Goal: Task Accomplishment & Management: Complete application form

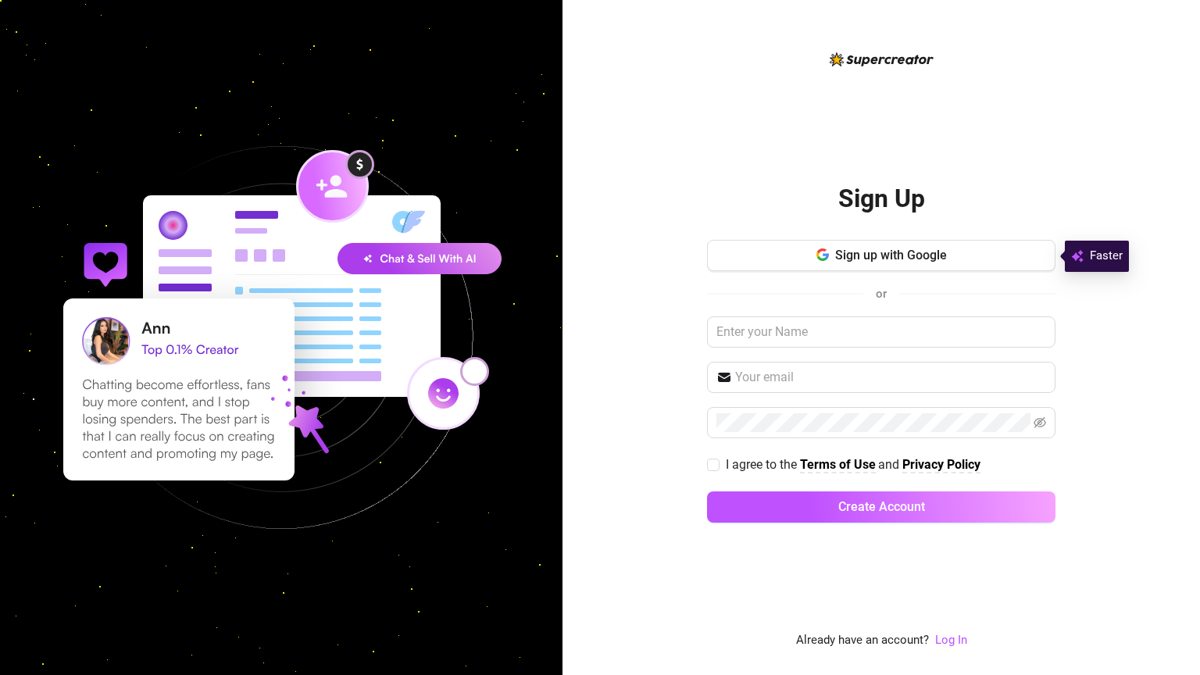
click at [101, 334] on img at bounding box center [281, 337] width 540 height 540
click at [820, 260] on icon "button" at bounding box center [820, 258] width 9 height 5
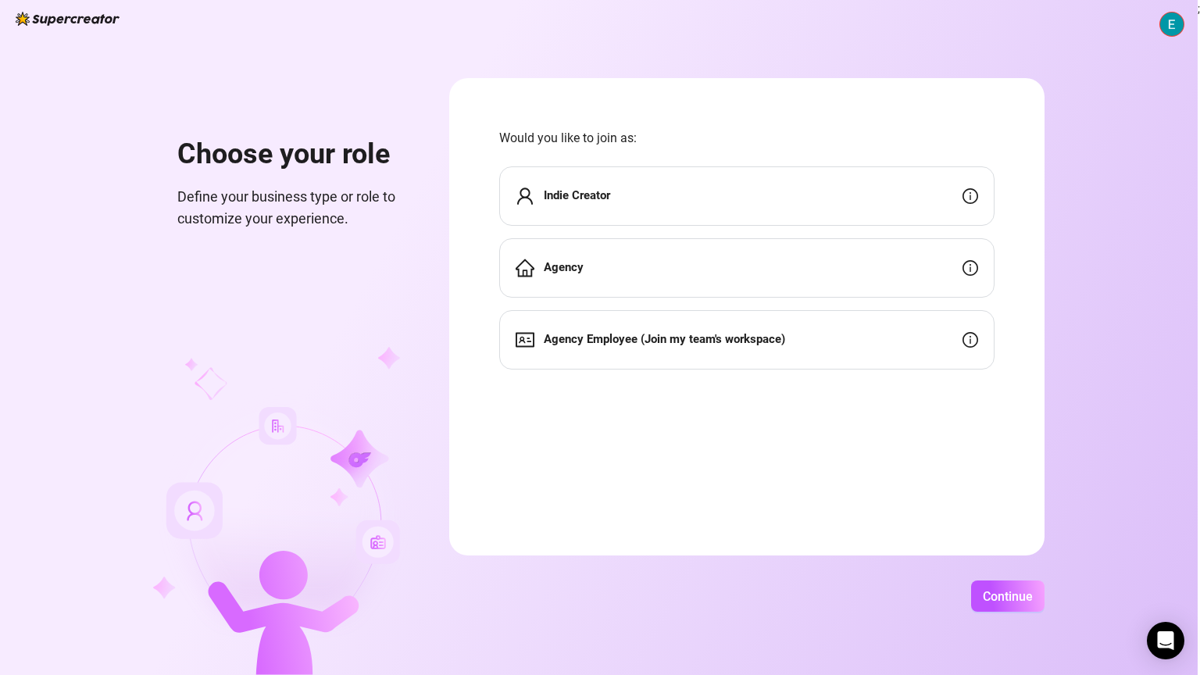
click at [608, 205] on span "Indie Creator" at bounding box center [577, 196] width 66 height 19
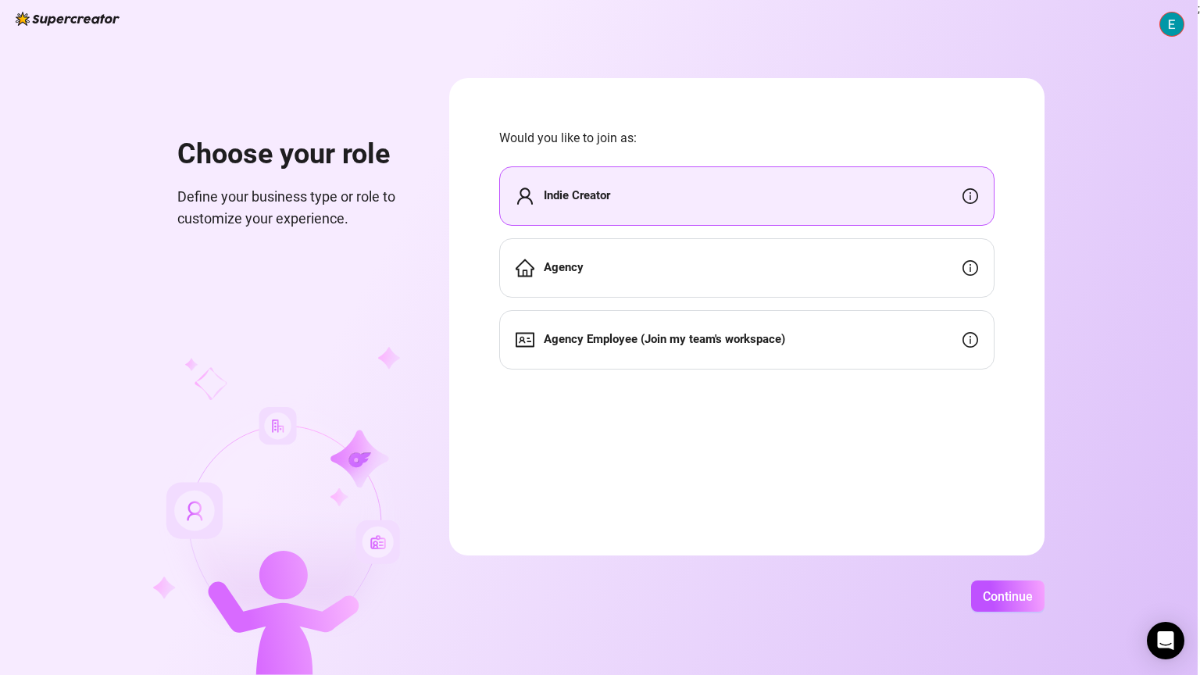
click at [614, 259] on div "Agency" at bounding box center [746, 267] width 495 height 59
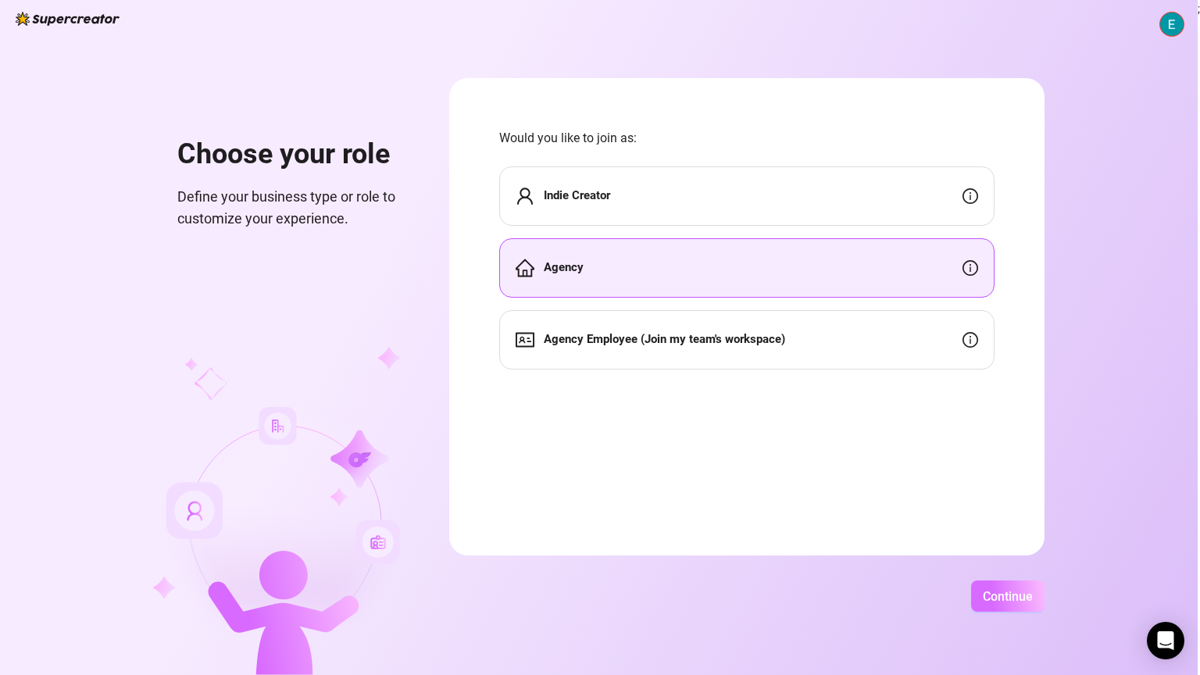
click at [1011, 592] on span "Continue" at bounding box center [1007, 596] width 50 height 15
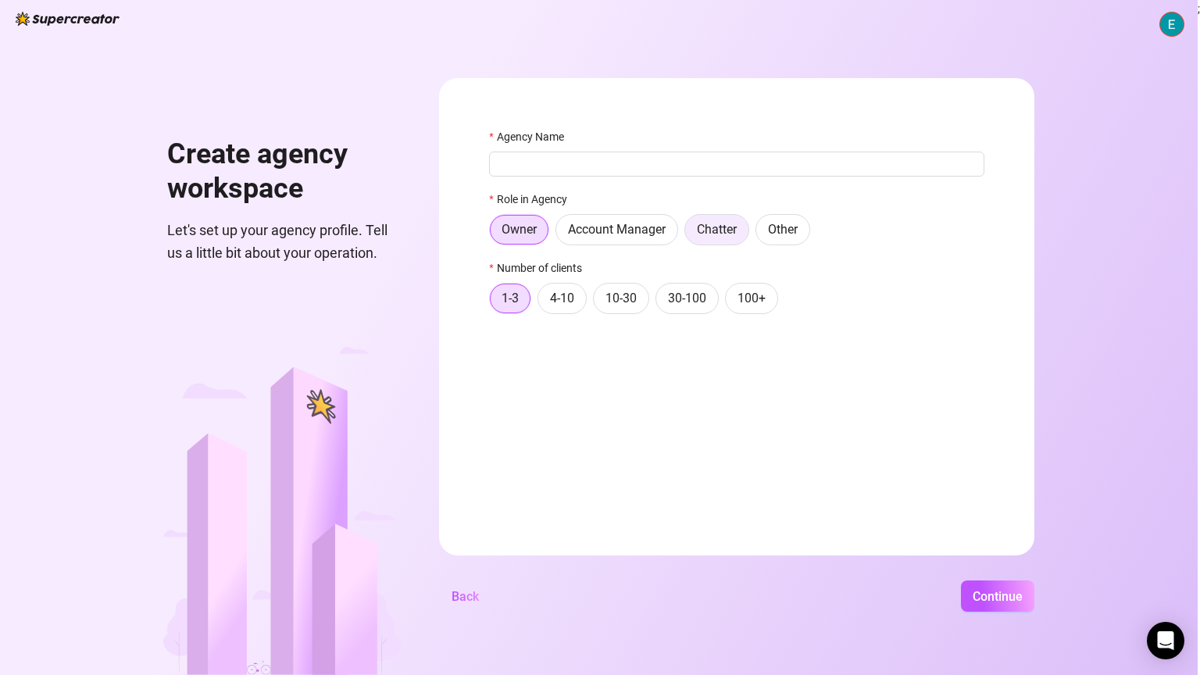
click at [747, 233] on label "Chatter" at bounding box center [716, 229] width 65 height 31
click at [689, 233] on input "Chatter" at bounding box center [689, 233] width 0 height 0
click at [561, 287] on label "4-10" at bounding box center [561, 298] width 49 height 31
click at [542, 302] on input "4-10" at bounding box center [542, 302] width 0 height 0
click at [996, 581] on button "Continue" at bounding box center [997, 595] width 73 height 31
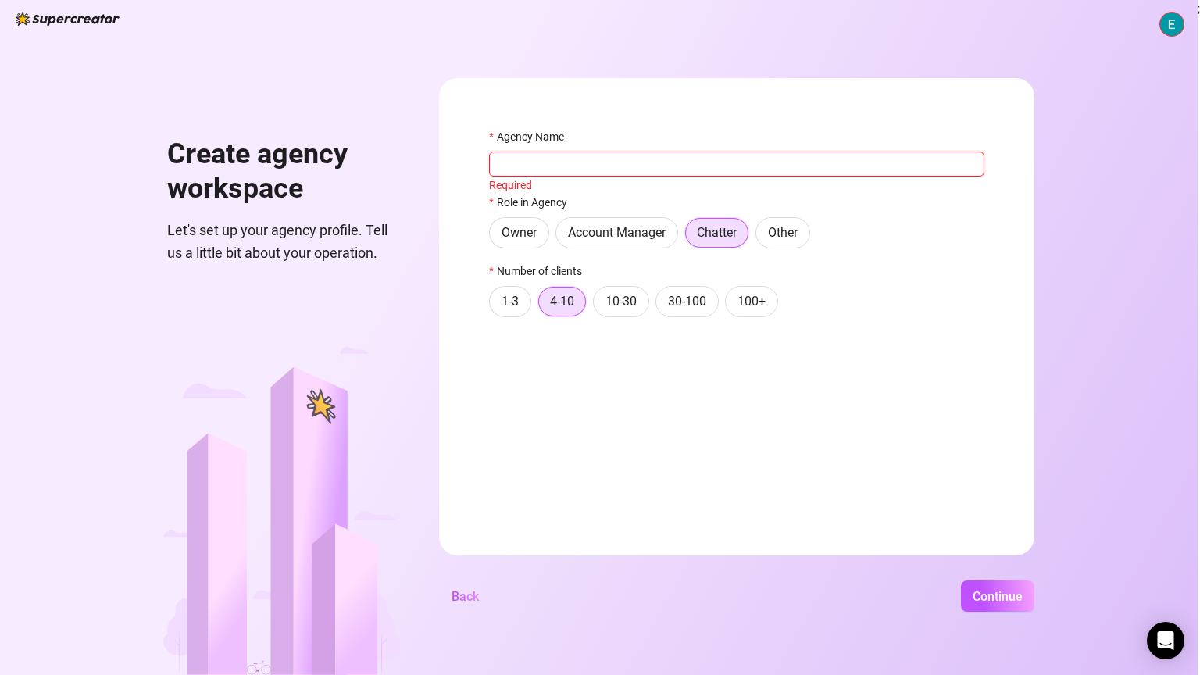
click at [651, 160] on input "Agency Name" at bounding box center [736, 163] width 495 height 25
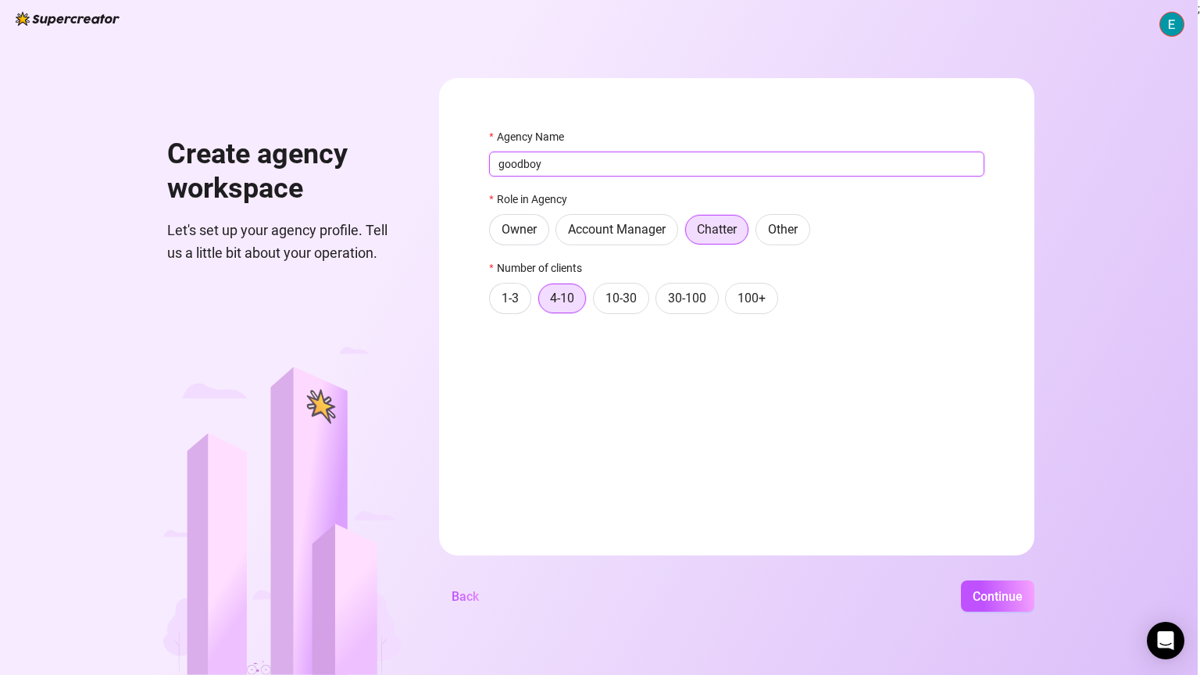
type input "goodboy"
click at [968, 577] on div "Create agency workspace Let's set up your agency profile. Tell us a little bit …" at bounding box center [598, 337] width 1197 height 675
click at [972, 594] on span "Continue" at bounding box center [997, 596] width 50 height 15
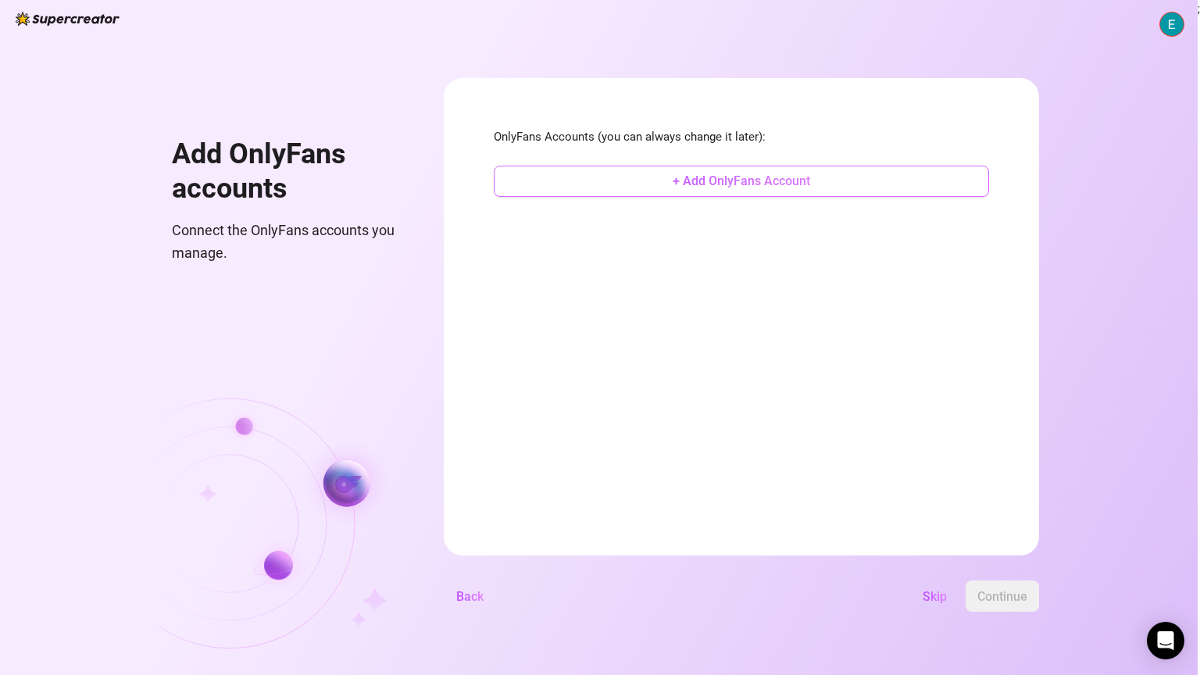
click at [702, 183] on span "+ Add OnlyFans Account" at bounding box center [740, 180] width 137 height 15
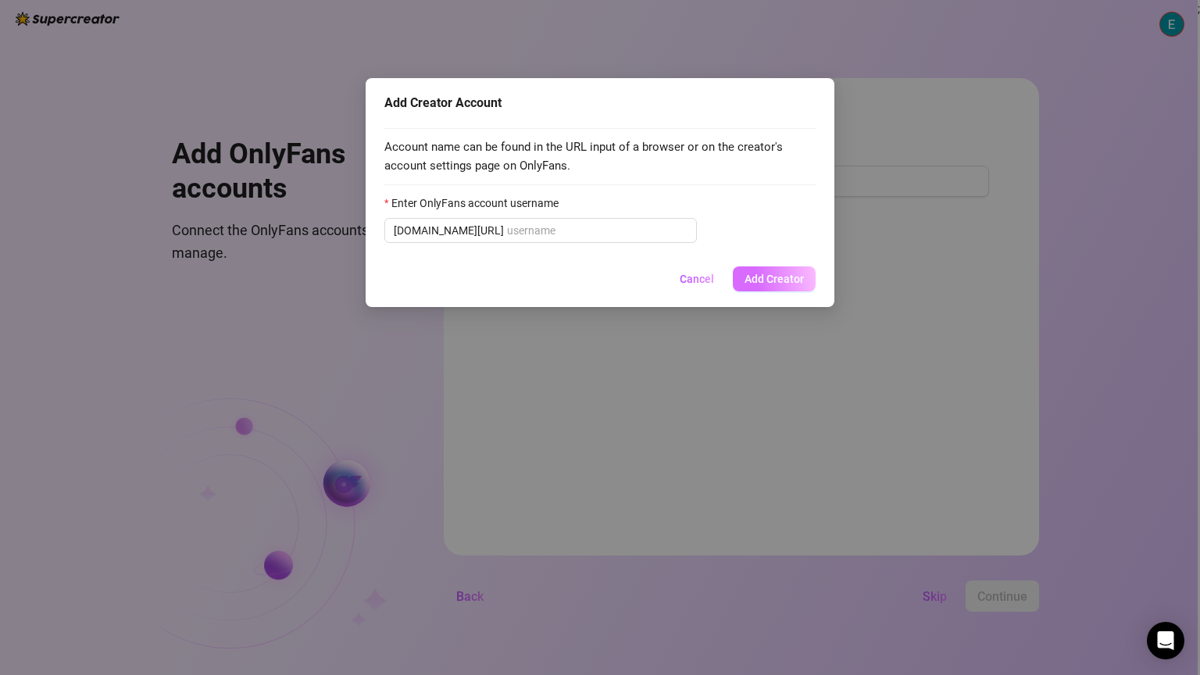
click at [779, 285] on span "Add Creator" at bounding box center [773, 279] width 59 height 12
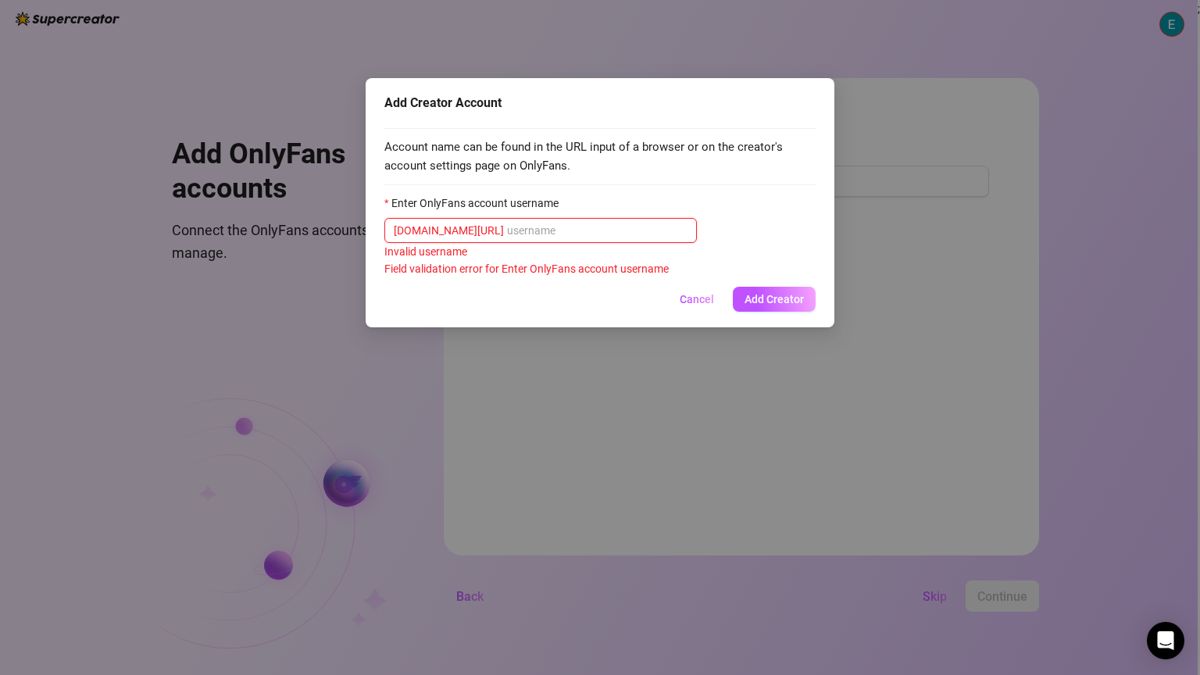
click at [626, 234] on input "Enter OnlyFans account username" at bounding box center [597, 230] width 180 height 17
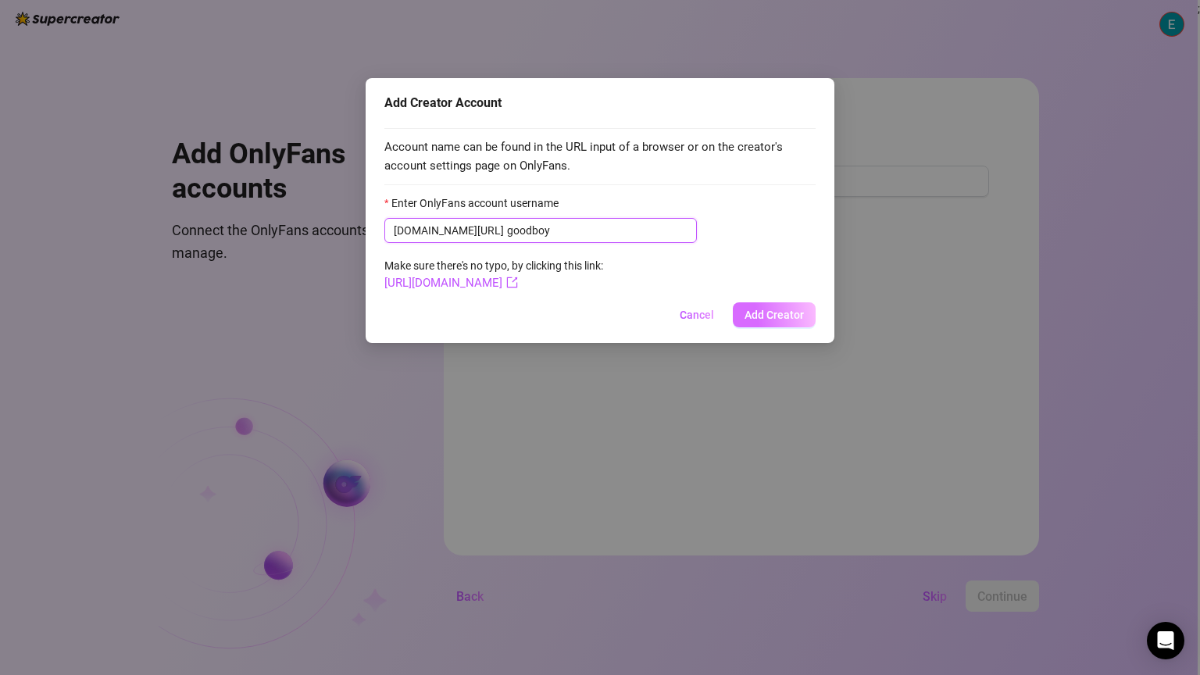
type input "goodboy"
click at [764, 313] on span "Add Creator" at bounding box center [773, 314] width 59 height 12
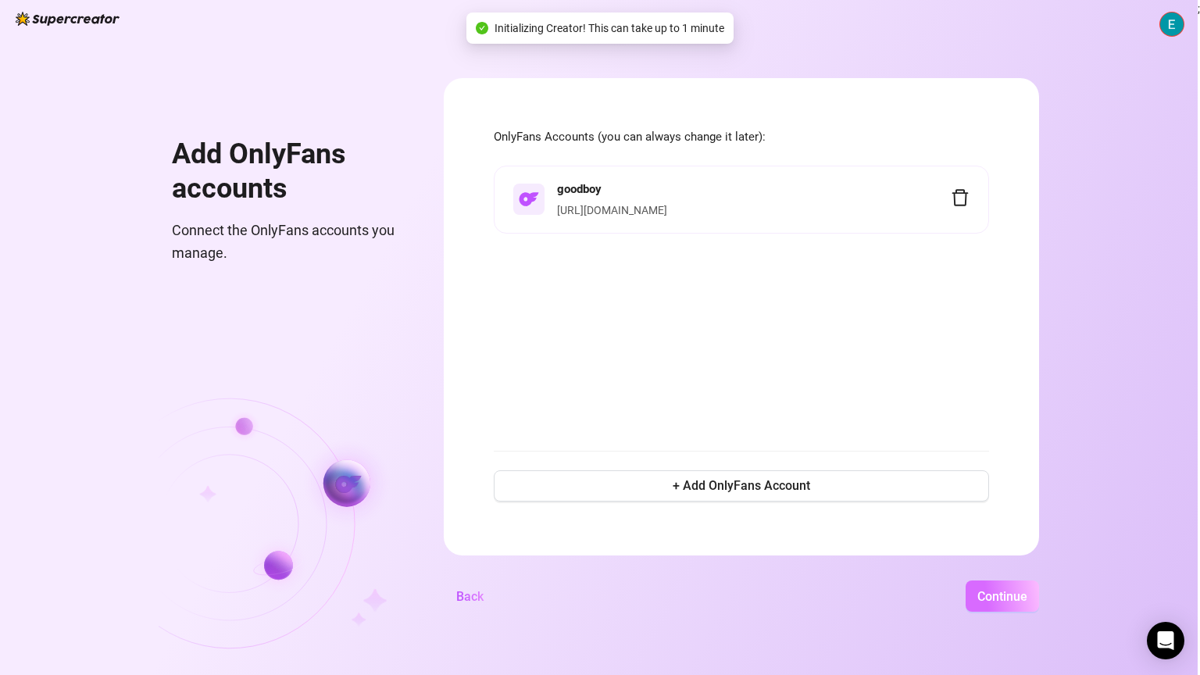
click at [990, 608] on button "Continue" at bounding box center [1001, 595] width 73 height 31
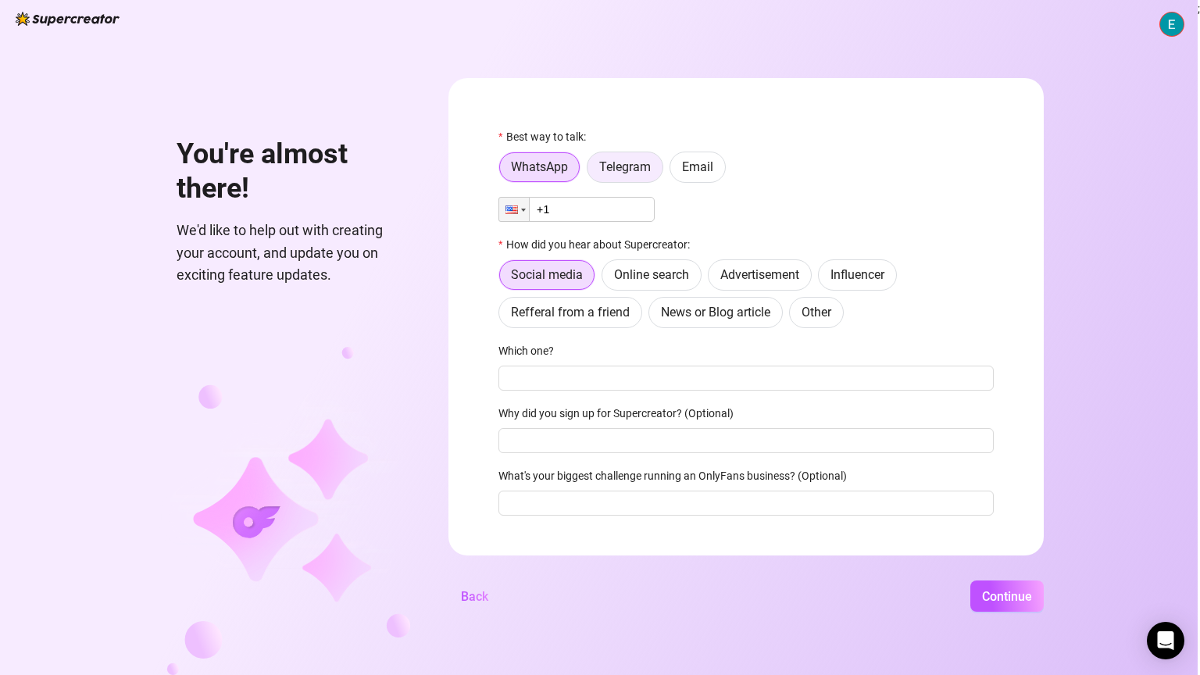
click at [635, 174] on span "Telegram" at bounding box center [625, 166] width 52 height 15
click at [591, 171] on input "Telegram" at bounding box center [591, 171] width 0 height 0
click at [515, 166] on span "WhatsApp" at bounding box center [539, 166] width 57 height 15
click at [503, 171] on input "WhatsApp" at bounding box center [503, 171] width 0 height 0
click at [644, 281] on span "Online search" at bounding box center [651, 274] width 75 height 15
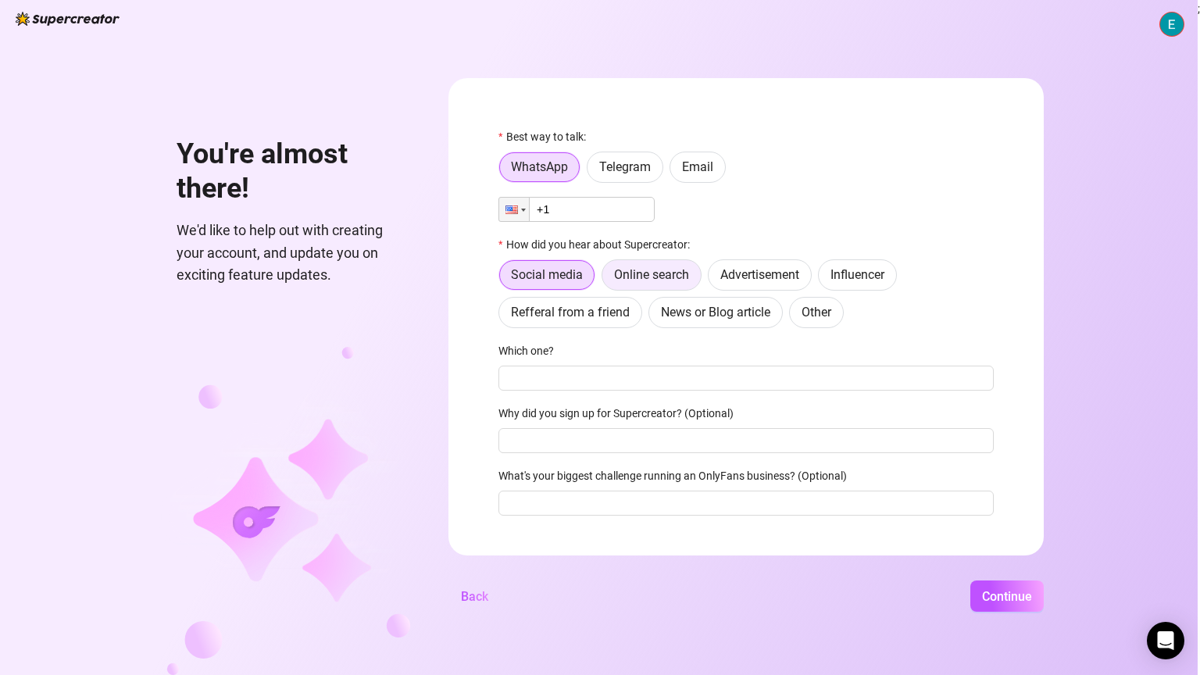
click at [606, 279] on input "Online search" at bounding box center [606, 279] width 0 height 0
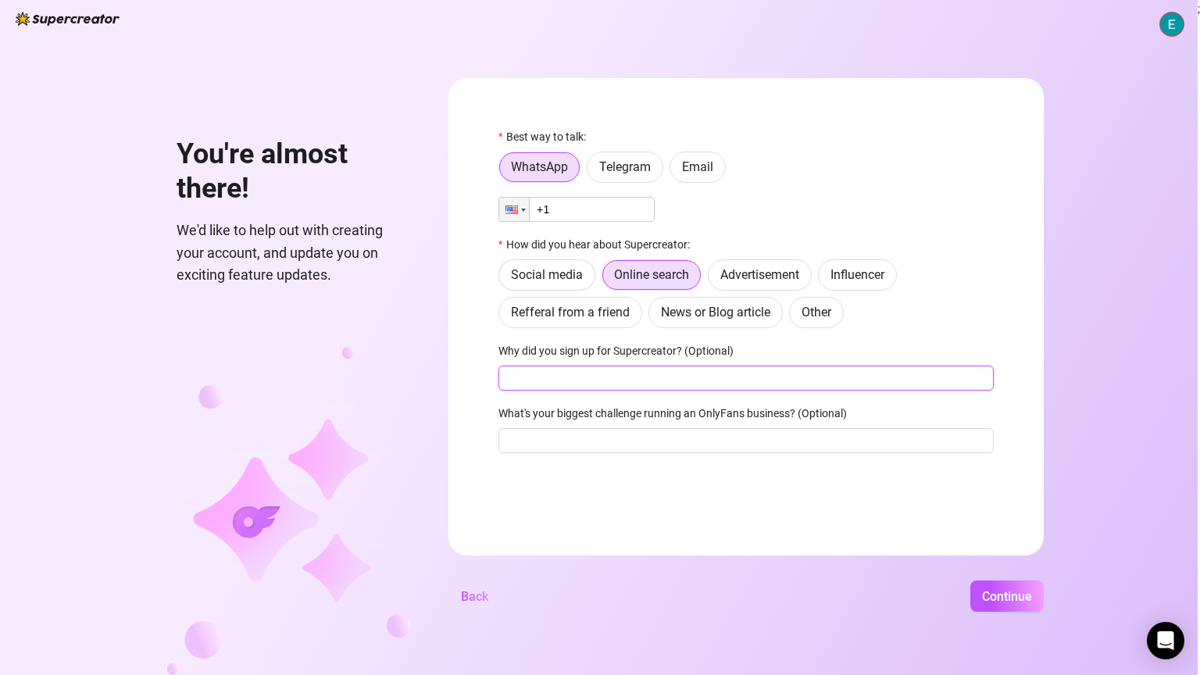
click at [604, 385] on input "Why did you sign up for Supercreator? (Optional)" at bounding box center [745, 377] width 495 height 25
type input "idk"
click at [627, 433] on input "What's your biggest challenge running an OnlyFans business? (Optional)" at bounding box center [745, 440] width 495 height 25
click at [1027, 596] on span "Continue" at bounding box center [1007, 596] width 50 height 15
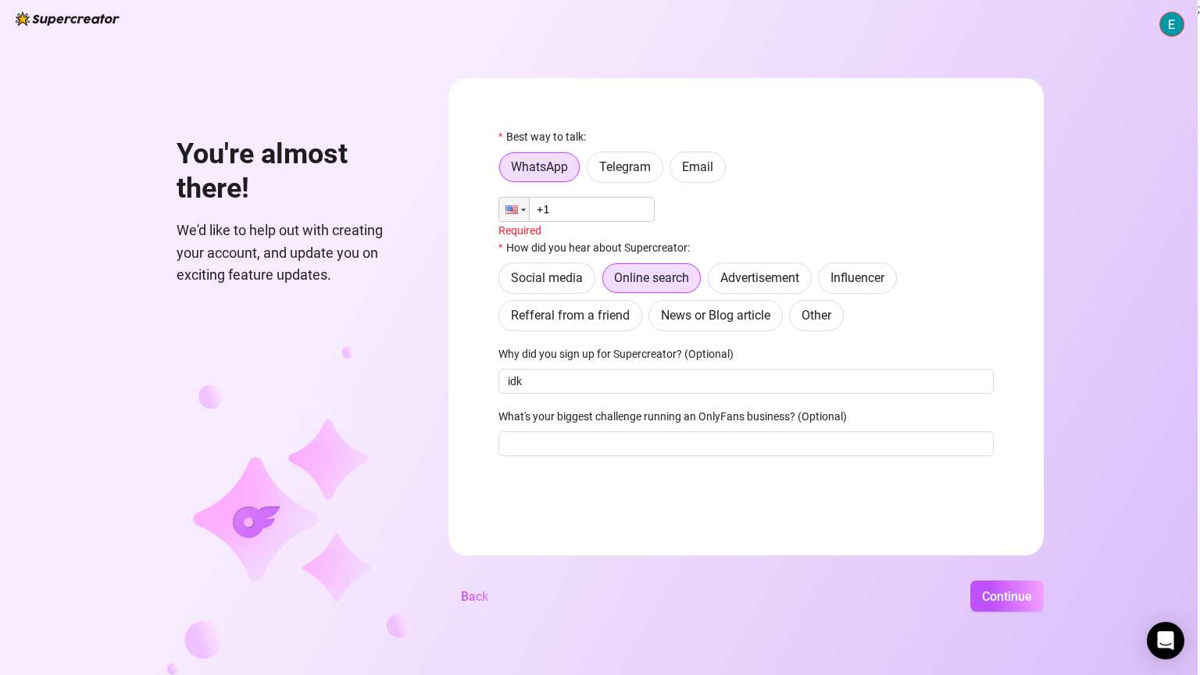
click at [576, 208] on input "+1" at bounding box center [576, 209] width 156 height 25
click at [526, 211] on div at bounding box center [514, 209] width 30 height 23
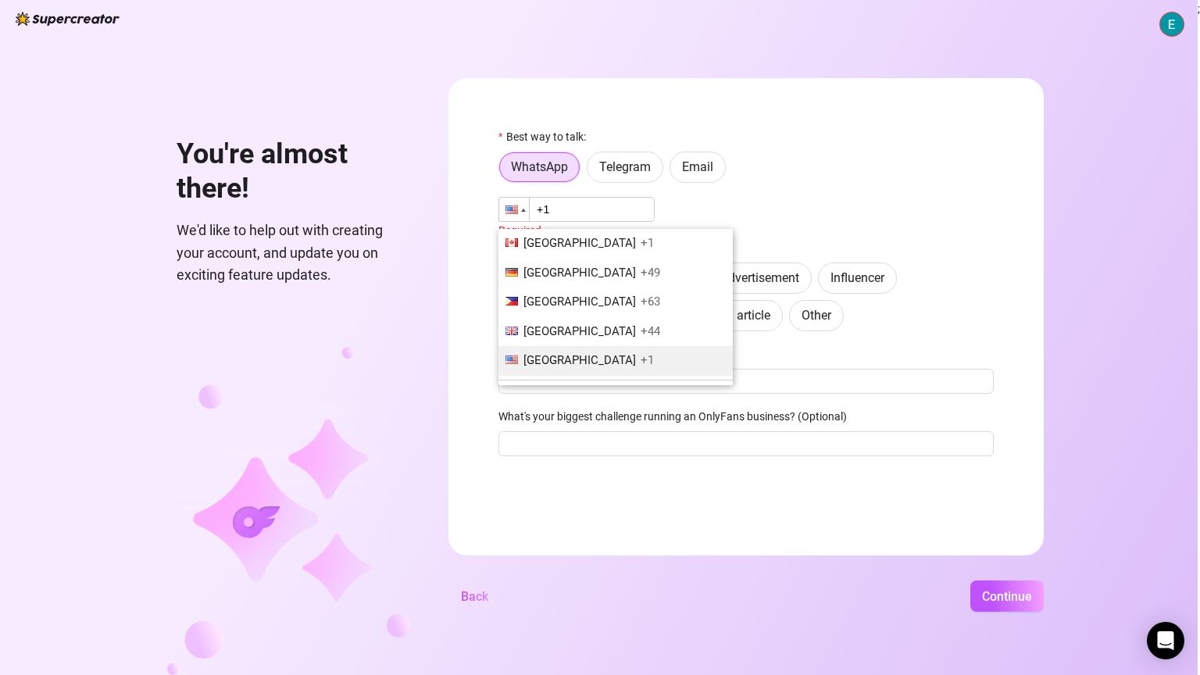
click at [555, 216] on input "+1" at bounding box center [576, 209] width 156 height 25
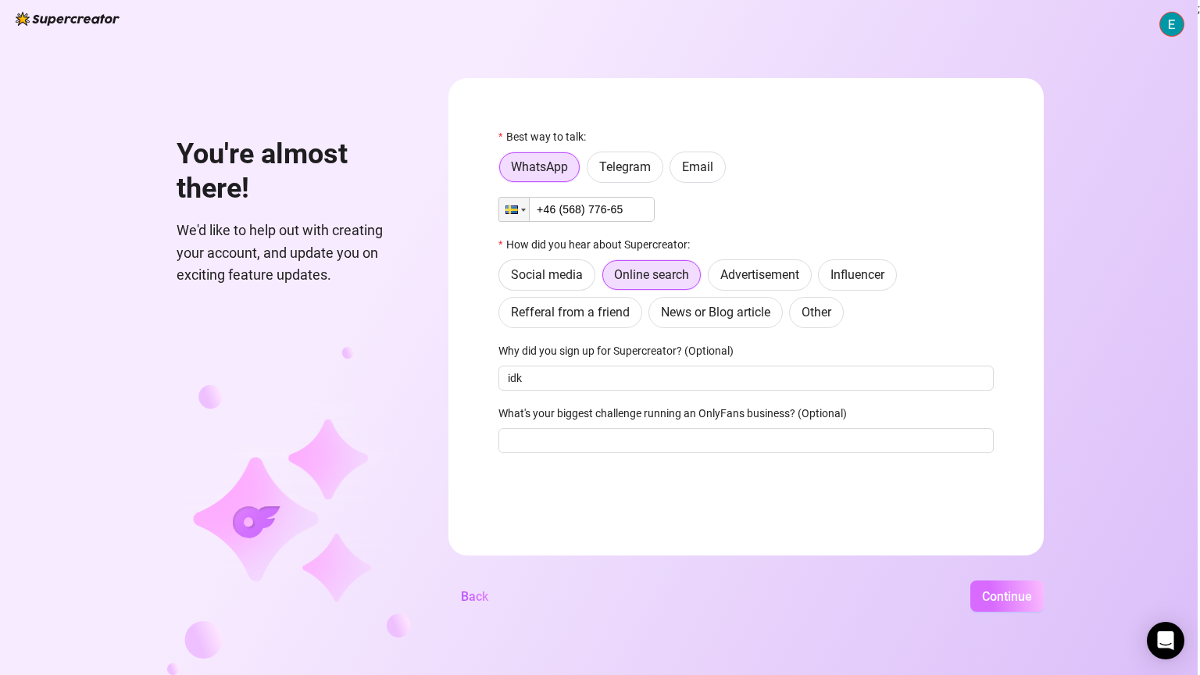
type input "+46 (568) 776-65"
click at [1019, 585] on button "Continue" at bounding box center [1006, 595] width 73 height 31
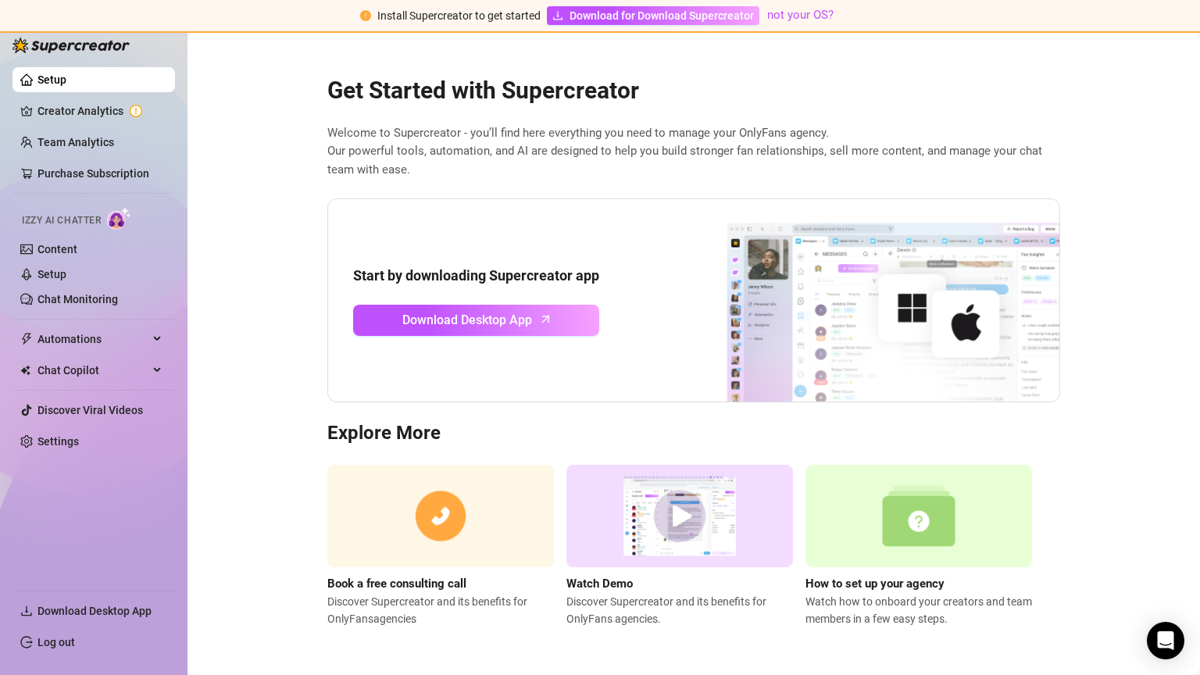
click at [66, 76] on link "Setup" at bounding box center [51, 79] width 29 height 12
click at [59, 245] on link "Content" at bounding box center [57, 249] width 40 height 12
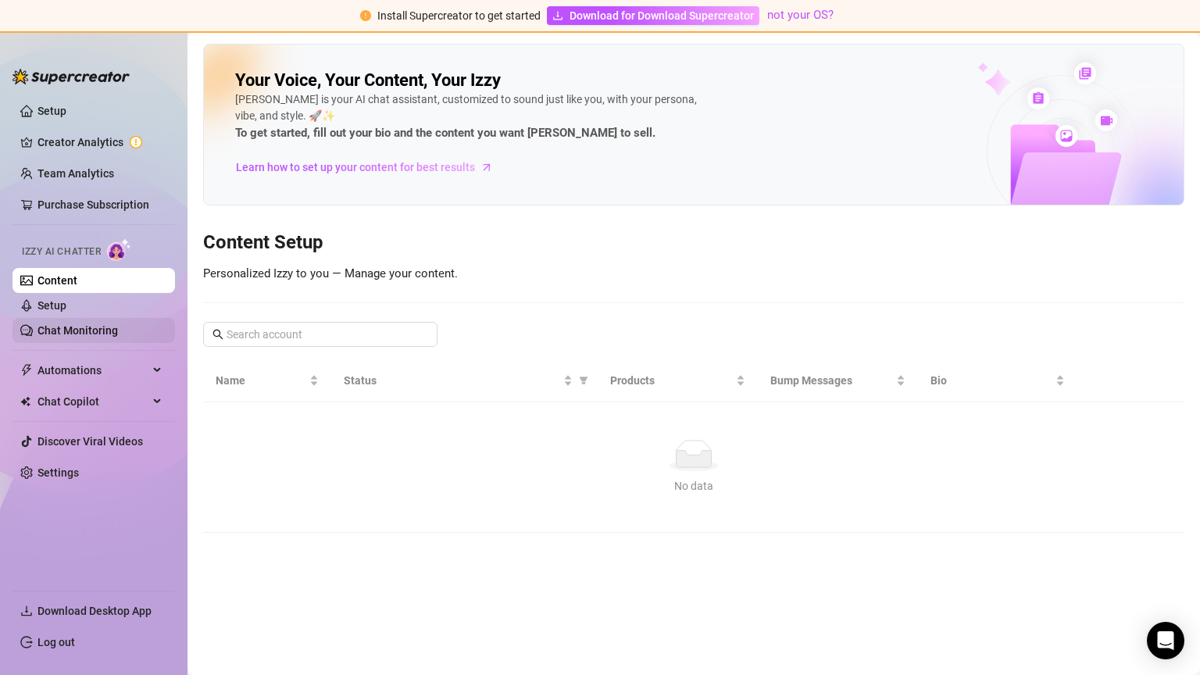
click at [85, 326] on link "Chat Monitoring" at bounding box center [77, 330] width 80 height 12
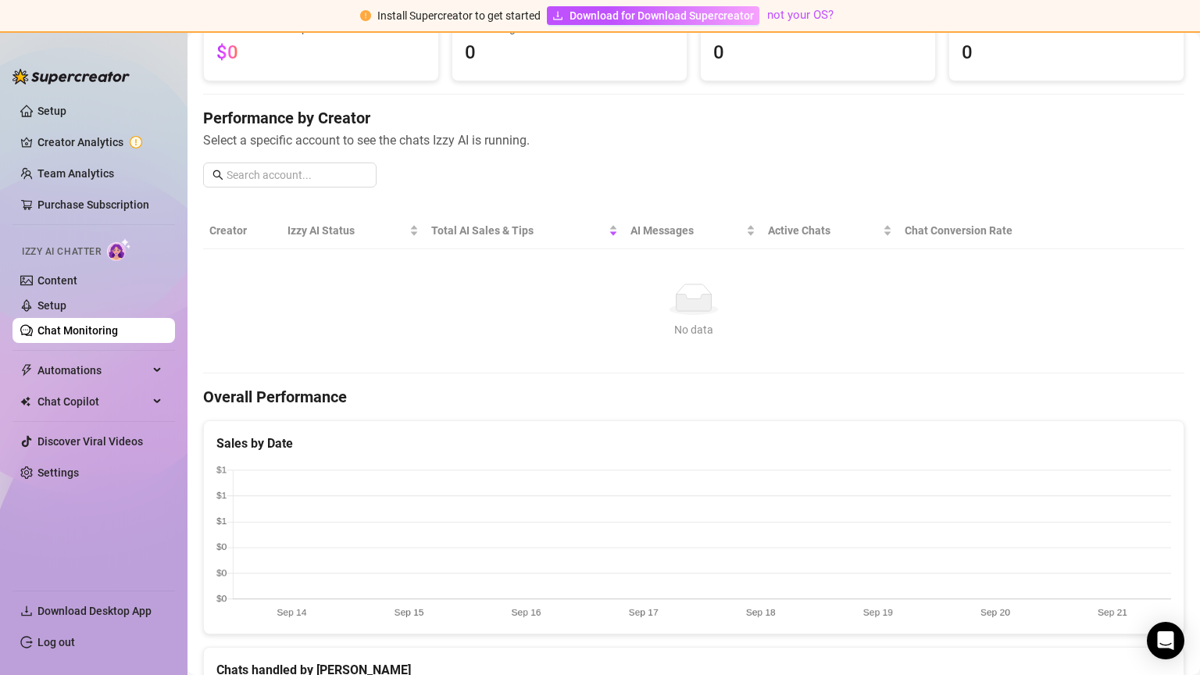
scroll to position [131, 0]
click at [302, 180] on input "text" at bounding box center [296, 174] width 141 height 17
type input "girl"
click at [66, 311] on link "Setup" at bounding box center [51, 305] width 29 height 12
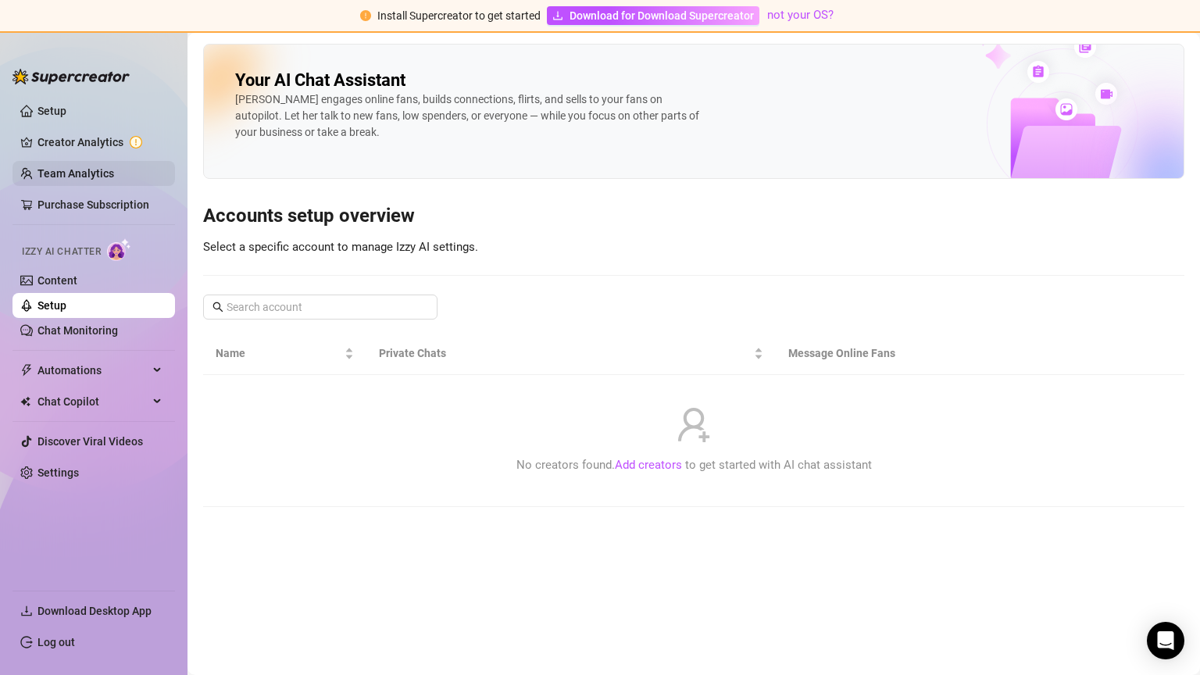
click at [114, 172] on link "Team Analytics" at bounding box center [75, 173] width 77 height 12
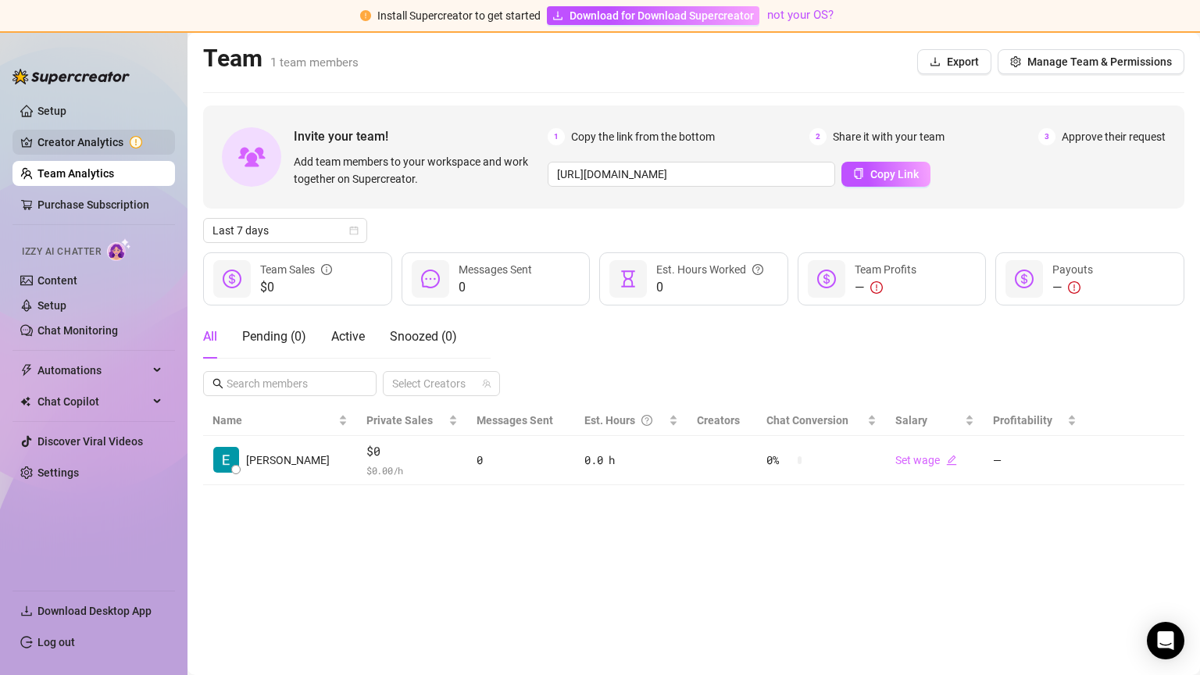
click at [122, 133] on link "Creator Analytics" at bounding box center [99, 142] width 125 height 25
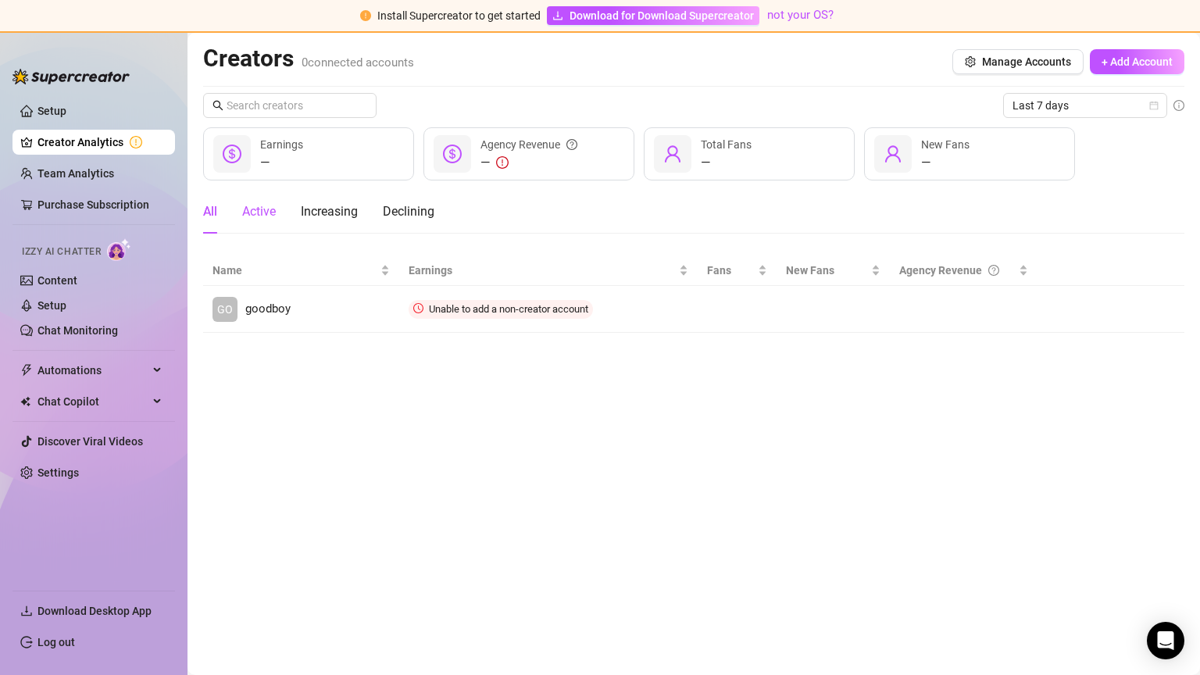
click at [251, 205] on div "Active" at bounding box center [259, 211] width 34 height 19
click at [218, 206] on div "All Active Increasing Declining" at bounding box center [318, 212] width 231 height 44
click at [209, 209] on div "All" at bounding box center [210, 211] width 14 height 19
click at [94, 330] on link "Chat Monitoring" at bounding box center [77, 330] width 80 height 12
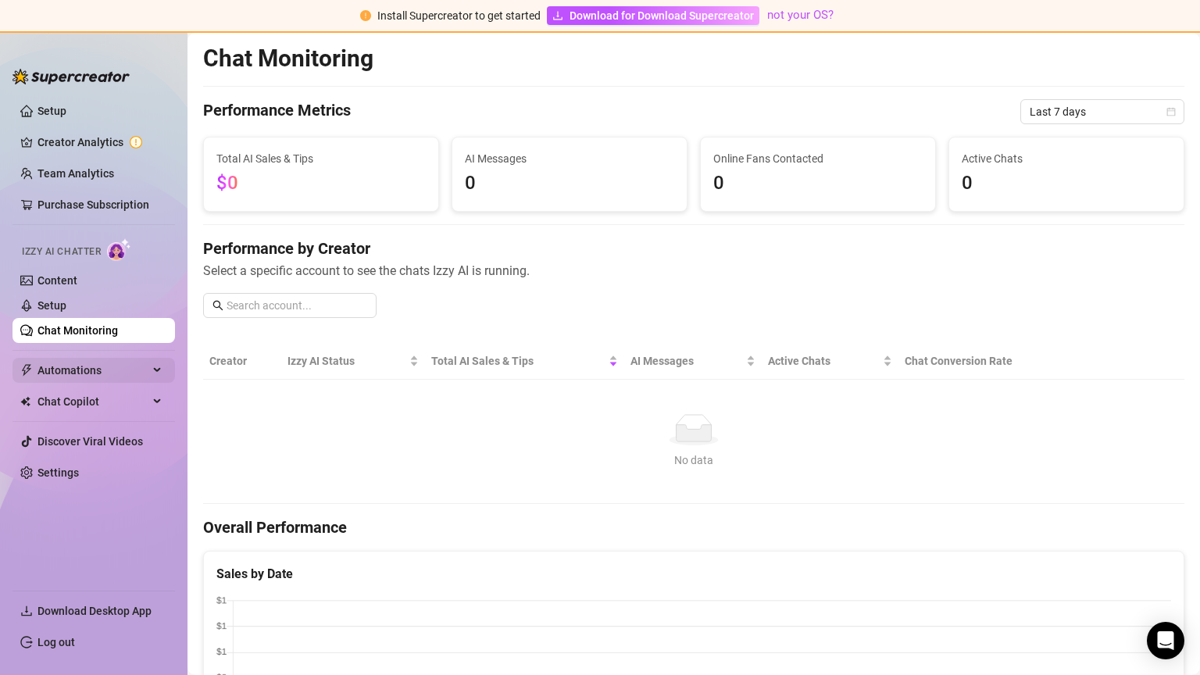
click at [77, 373] on span "Automations" at bounding box center [92, 370] width 111 height 25
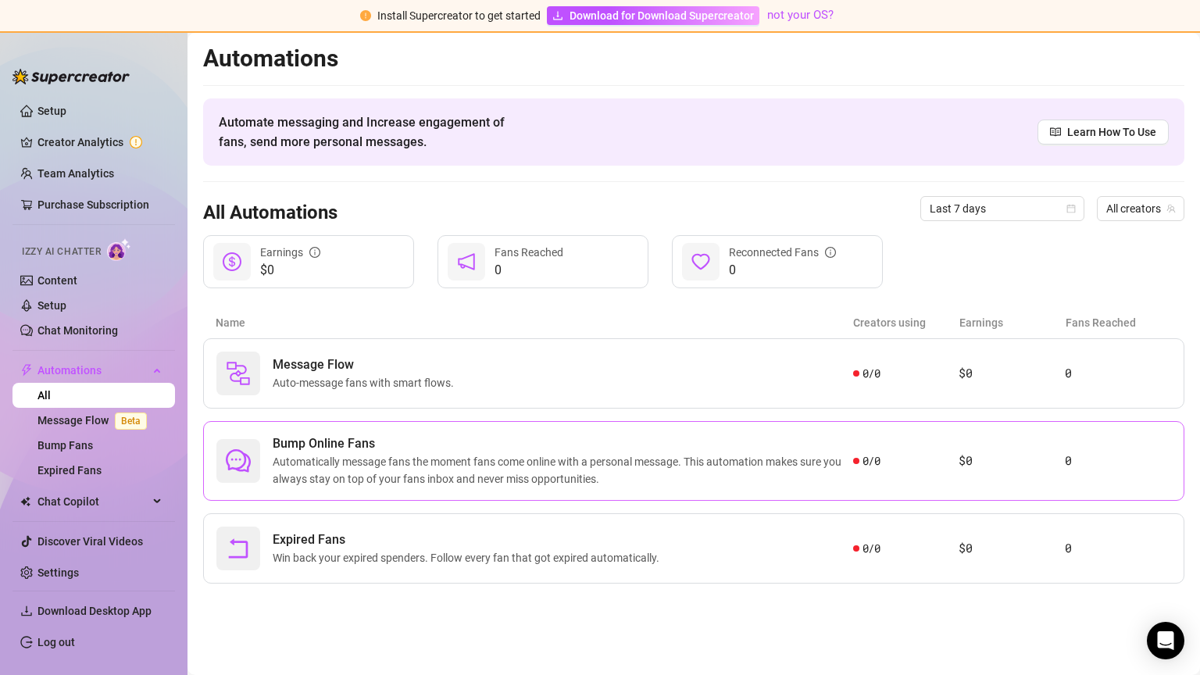
click at [280, 453] on span "Automatically message fans the moment fans come online with a personal message.…" at bounding box center [563, 470] width 580 height 34
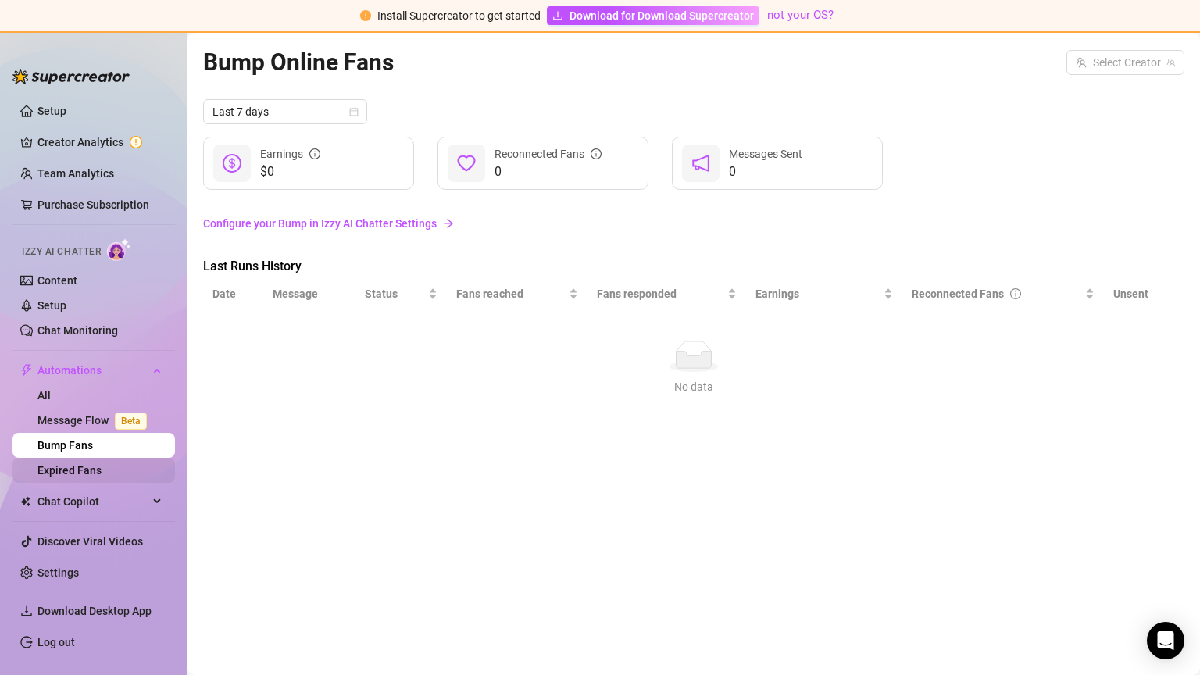
click at [102, 464] on link "Expired Fans" at bounding box center [69, 470] width 64 height 12
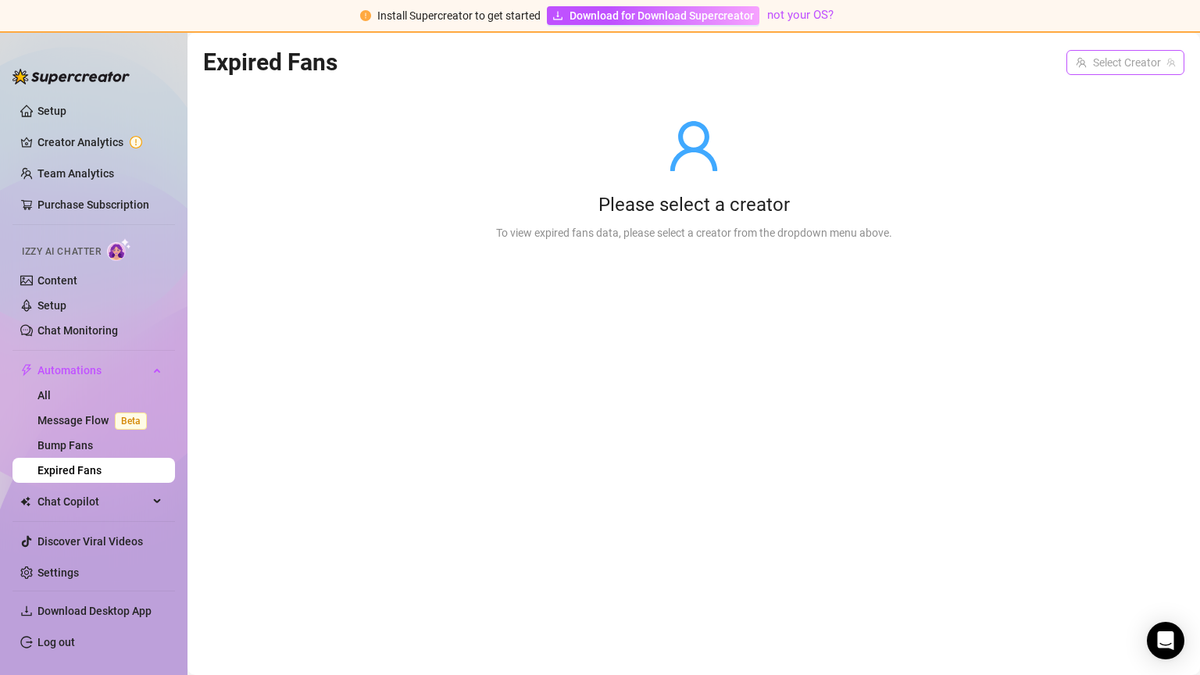
click at [1082, 62] on input "search" at bounding box center [1117, 62] width 85 height 23
click at [111, 545] on link "Discover Viral Videos" at bounding box center [89, 541] width 105 height 12
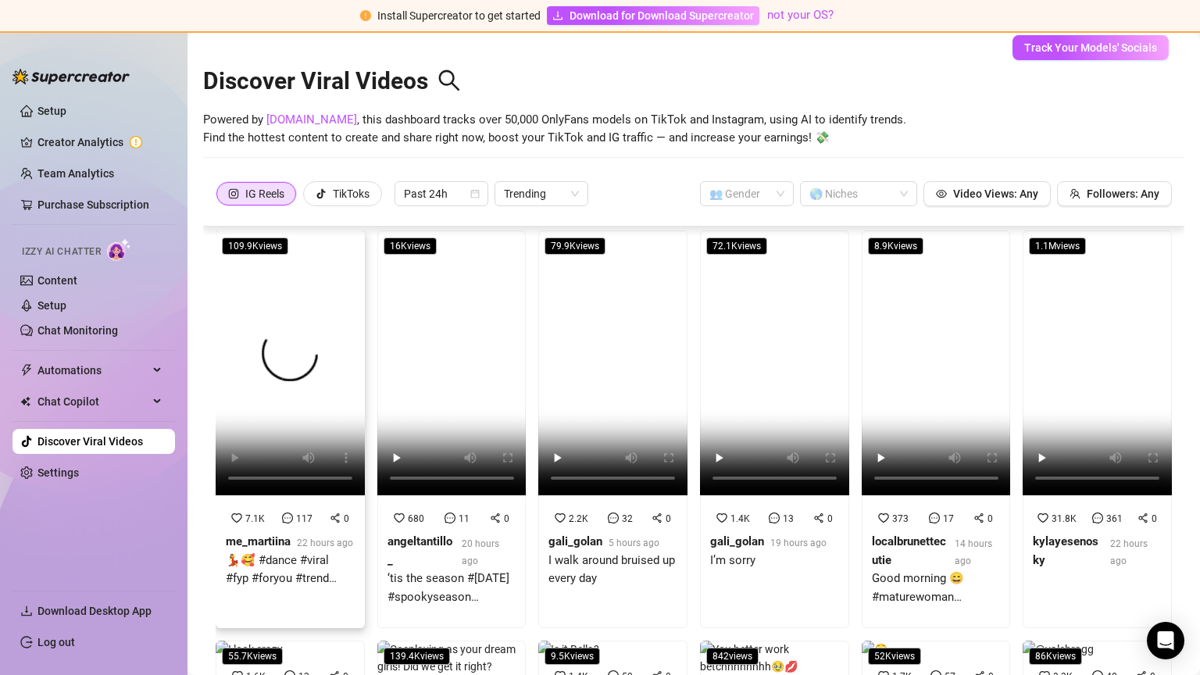
scroll to position [5, 0]
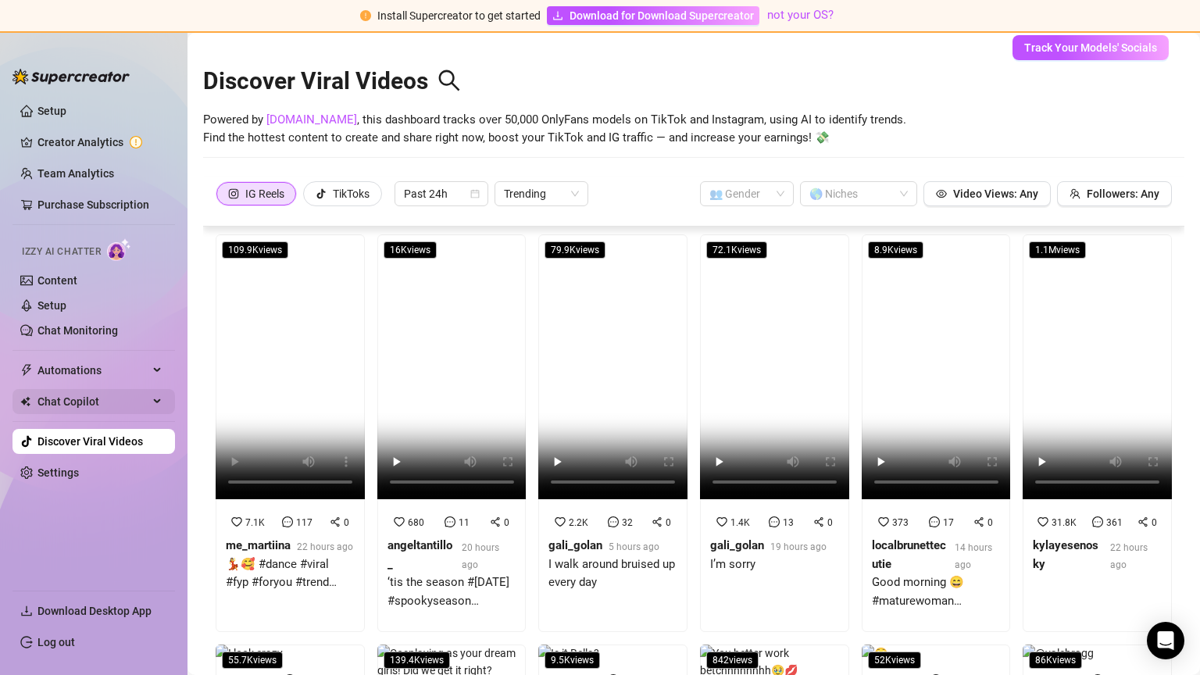
click at [99, 410] on span "Chat Copilot" at bounding box center [92, 401] width 111 height 25
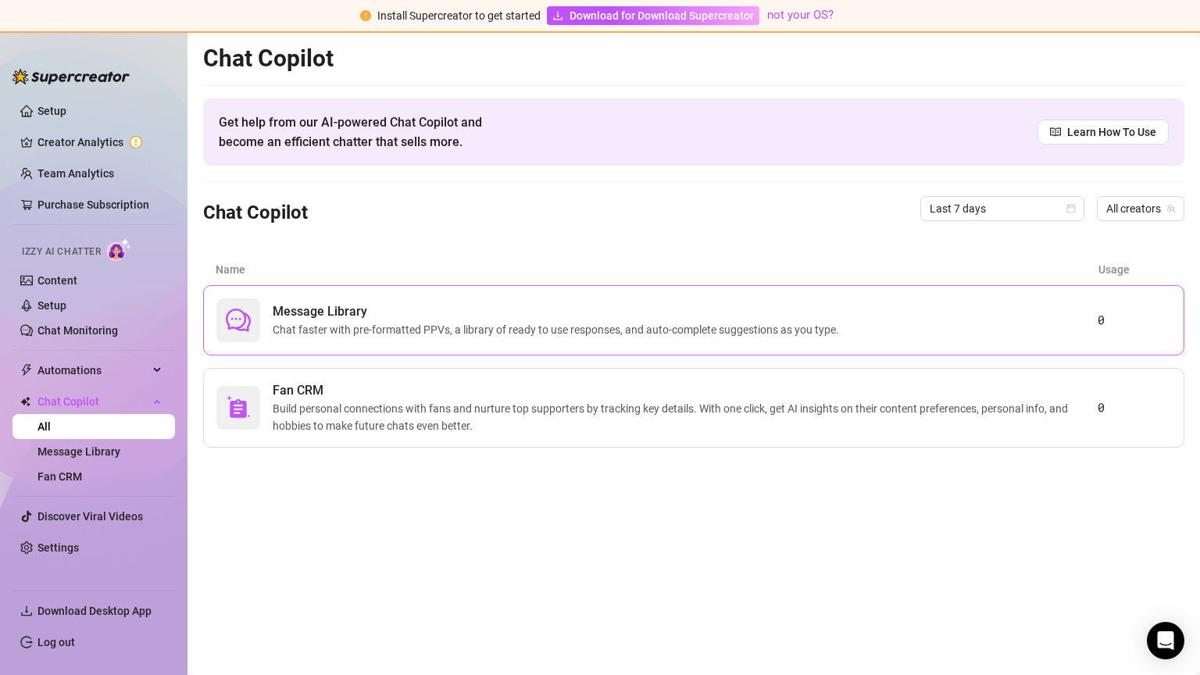
click at [351, 306] on span "Message Library" at bounding box center [559, 311] width 572 height 19
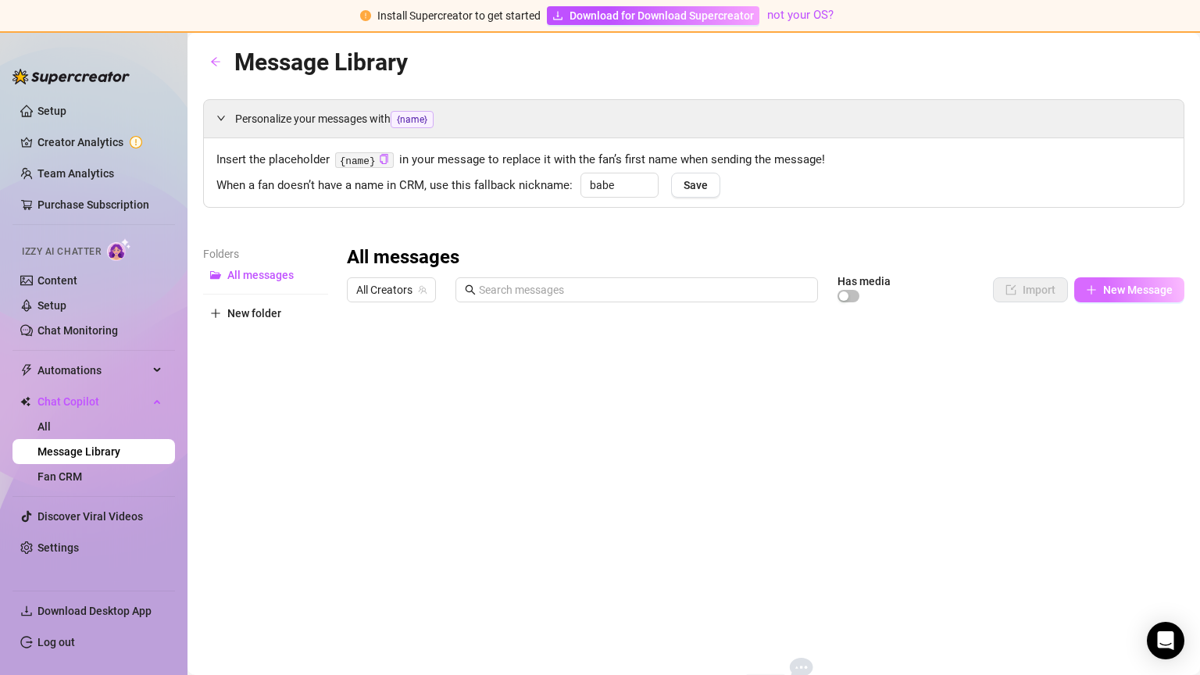
click at [1107, 282] on button "New Message" at bounding box center [1129, 289] width 110 height 25
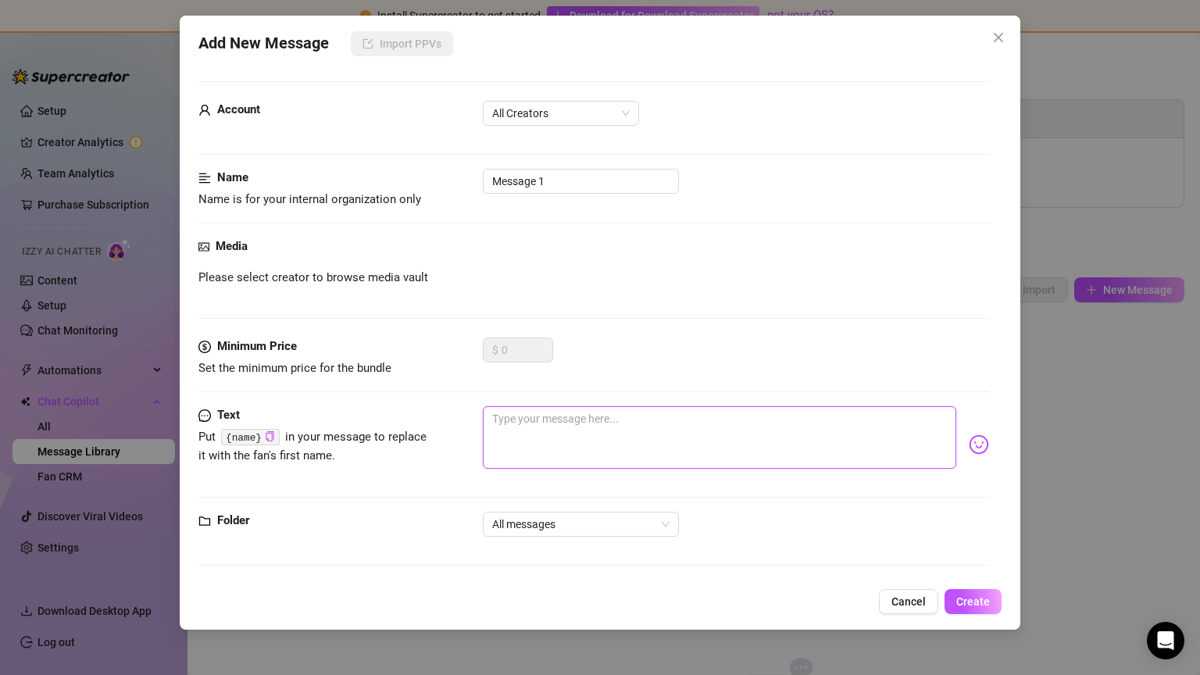
click at [679, 429] on textarea at bounding box center [719, 437] width 472 height 62
type textarea "l"
type textarea "le"
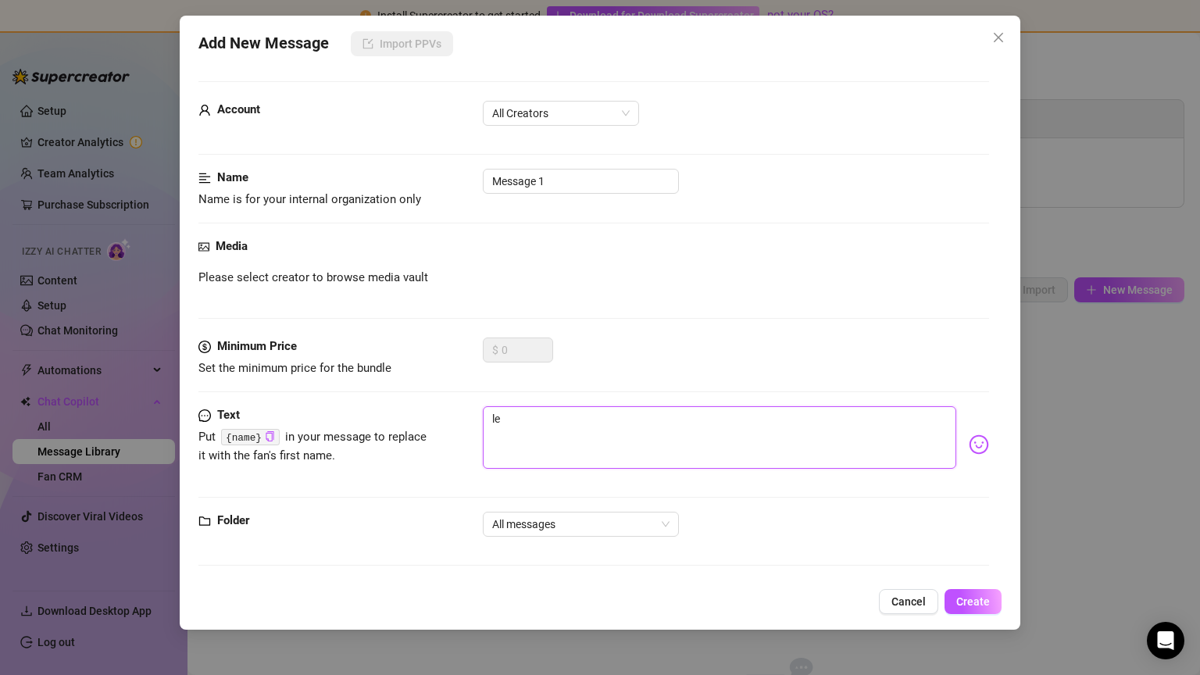
type textarea "let"
type textarea "lets"
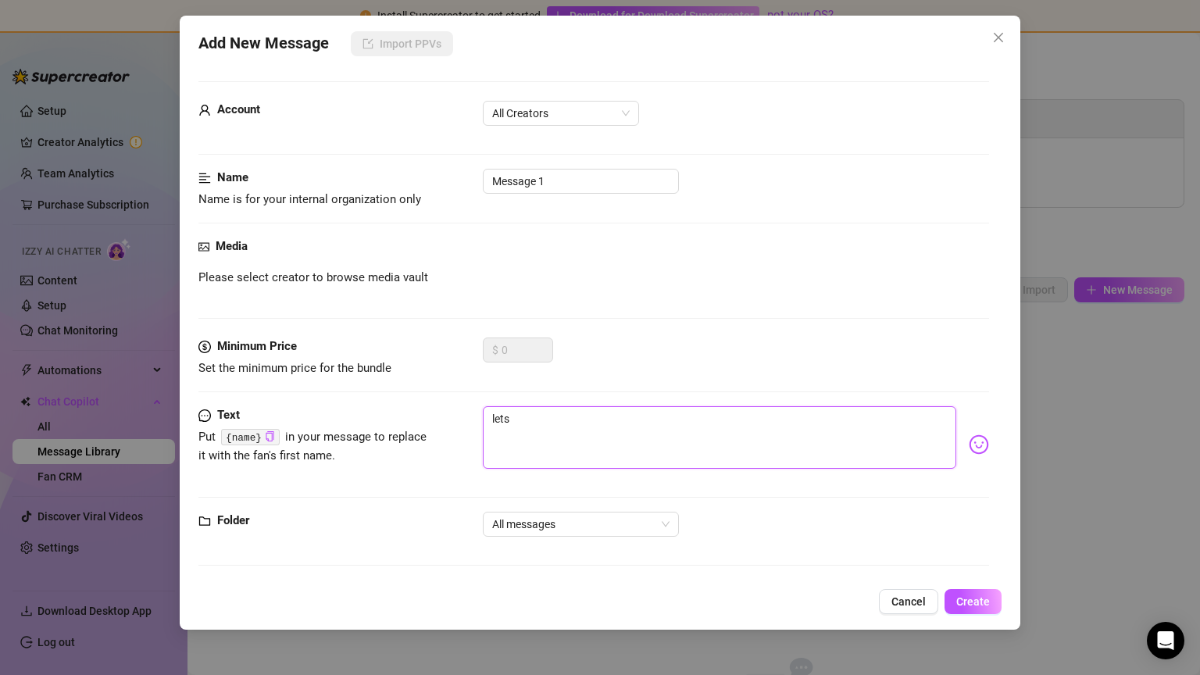
type textarea "lets"
type textarea "lets g"
type textarea "lets ge"
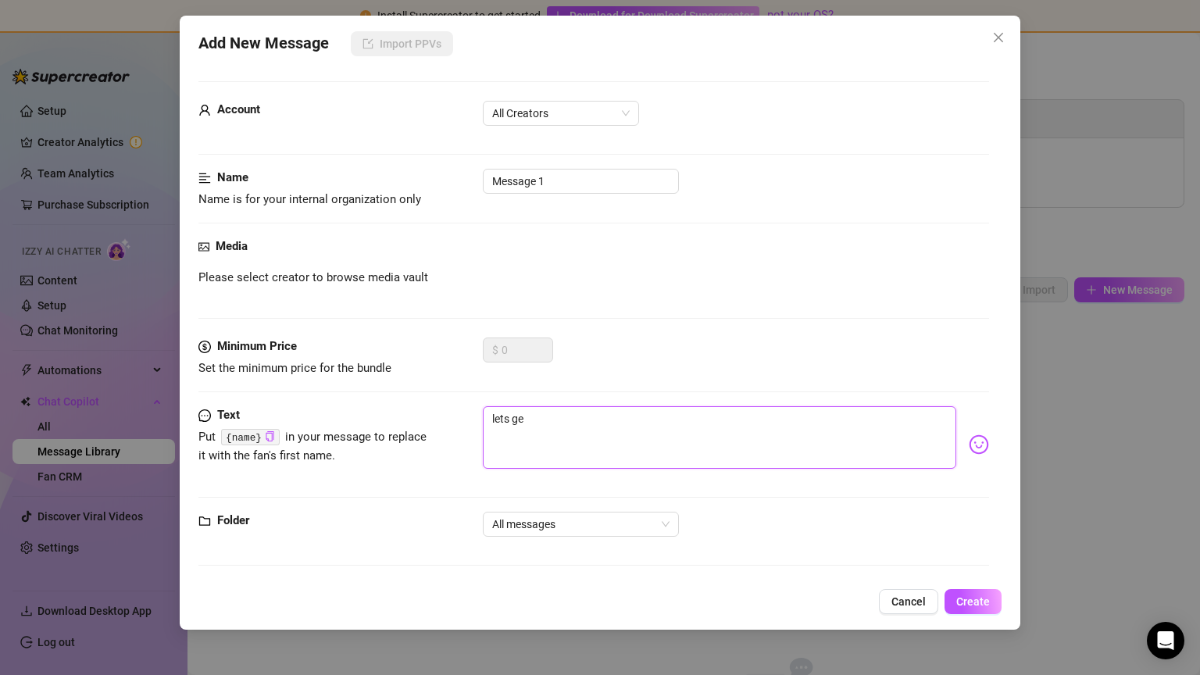
type textarea "lets get"
type textarea "lets get f"
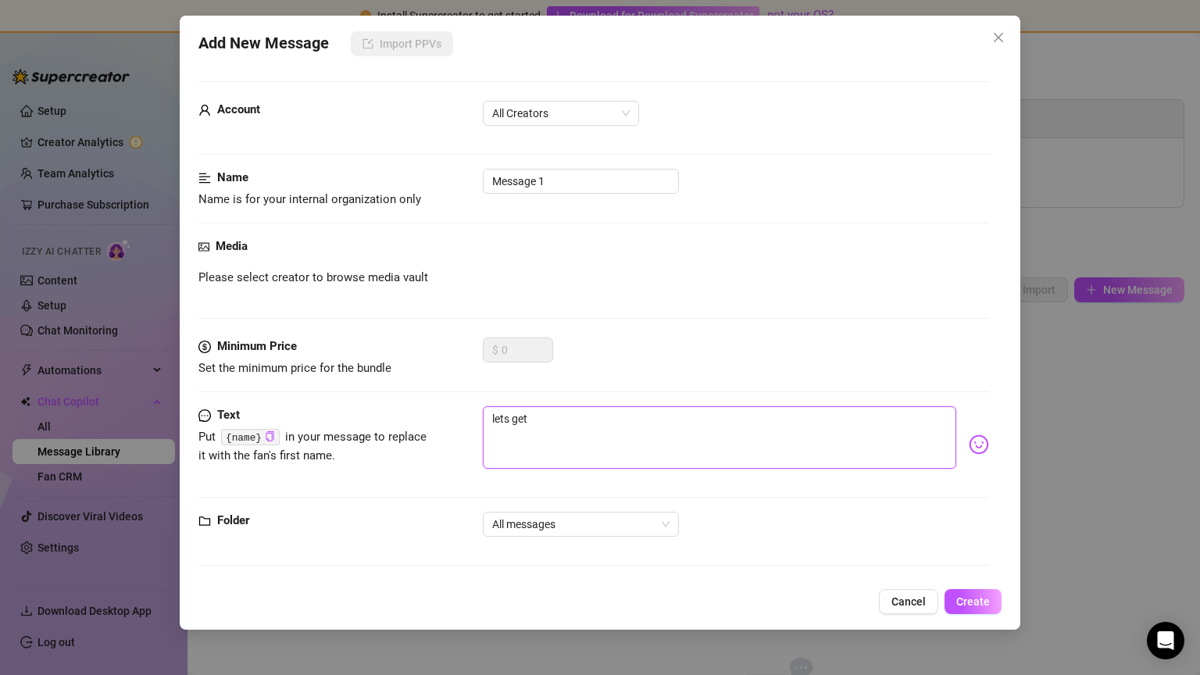
type textarea "lets get f"
type textarea "lets get fr"
type textarea "lets get fre"
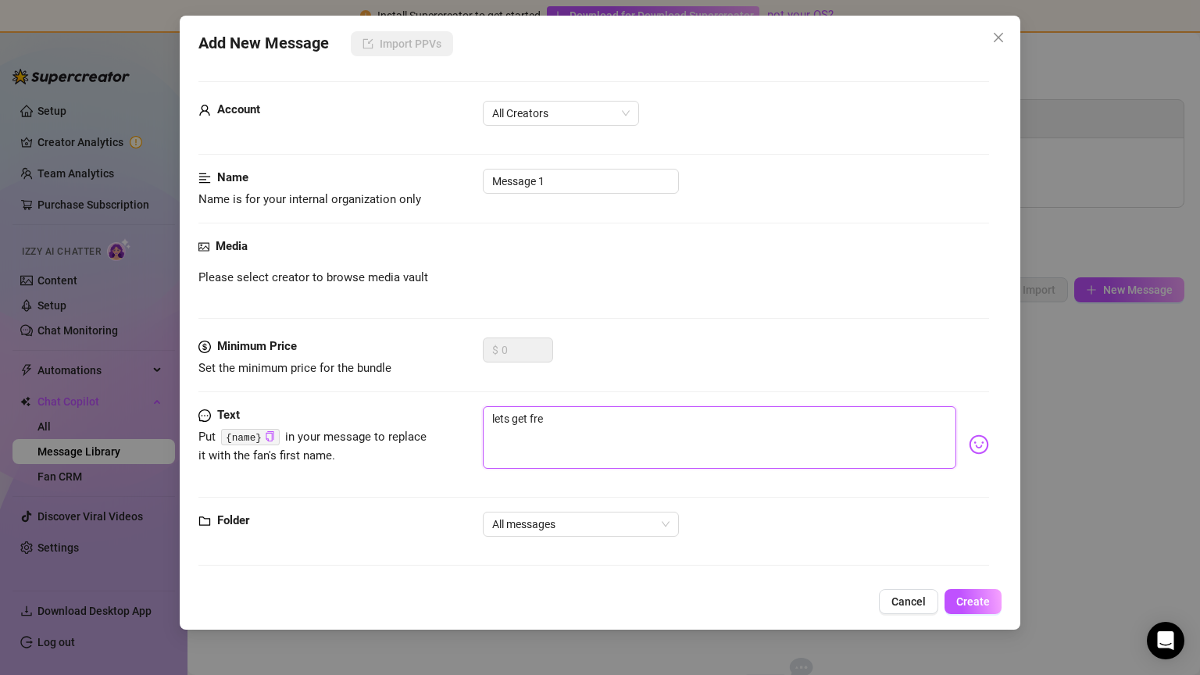
type textarea "lets get frea"
type textarea "lets get freak"
type textarea "lets get freaky"
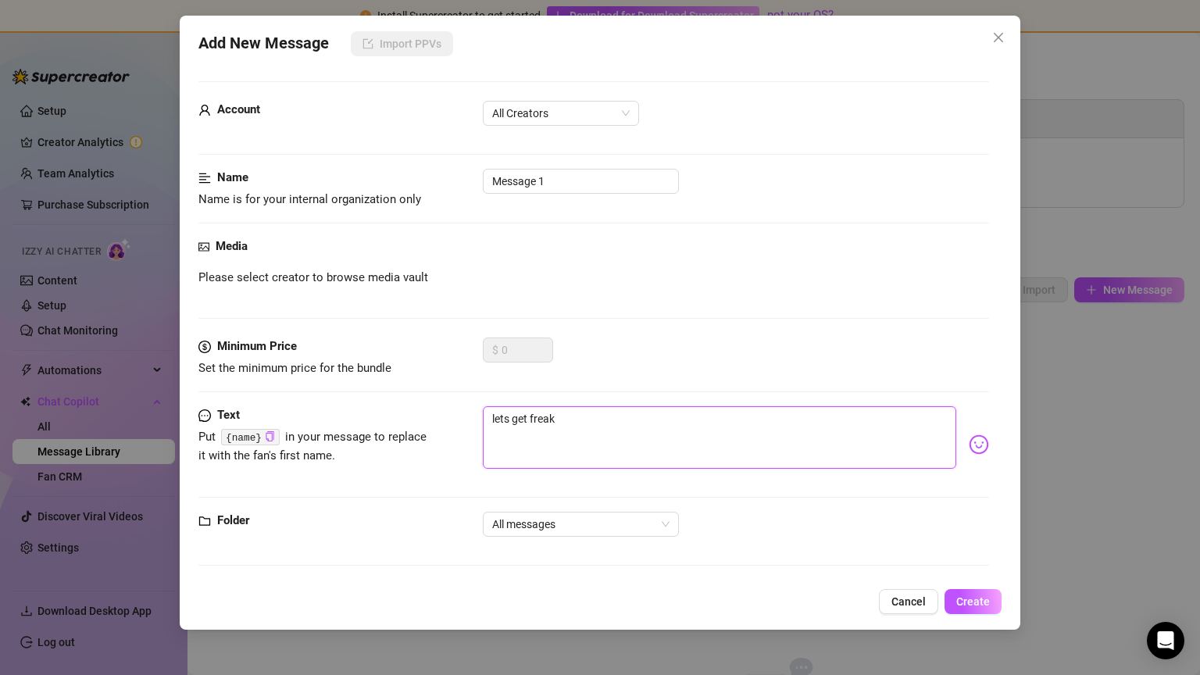
type textarea "lets get freaky"
click at [639, 523] on span "All messages" at bounding box center [580, 523] width 177 height 23
type textarea "lets get freaky"
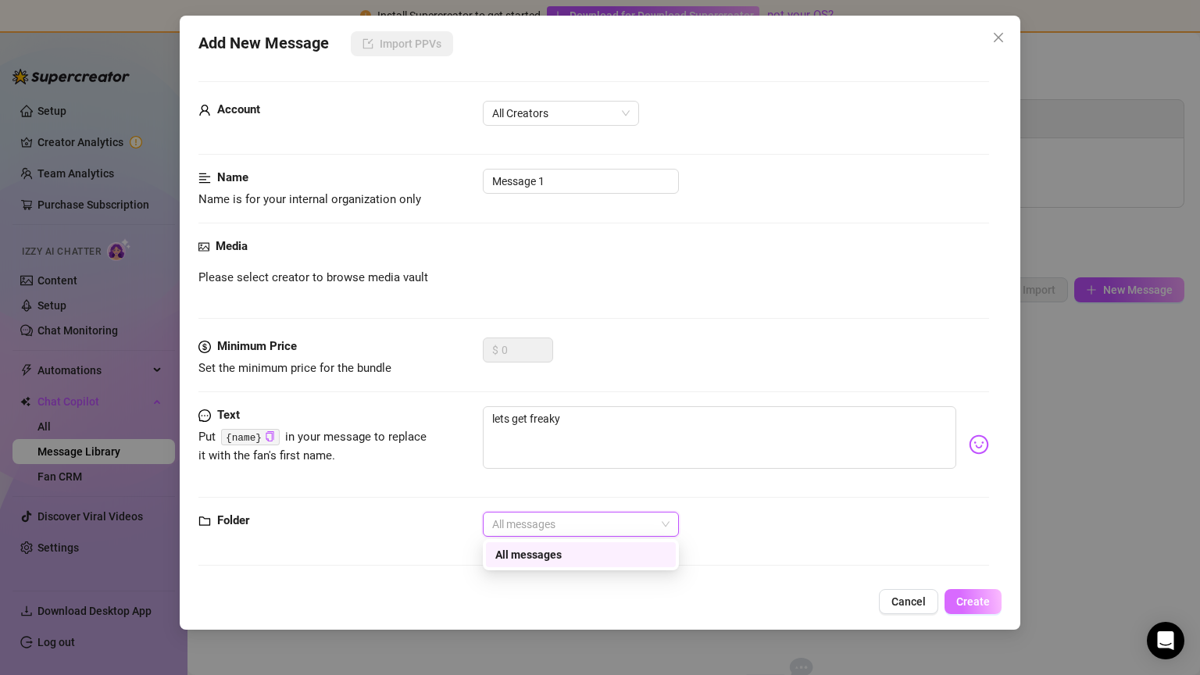
click at [969, 598] on span "Create" at bounding box center [973, 601] width 34 height 12
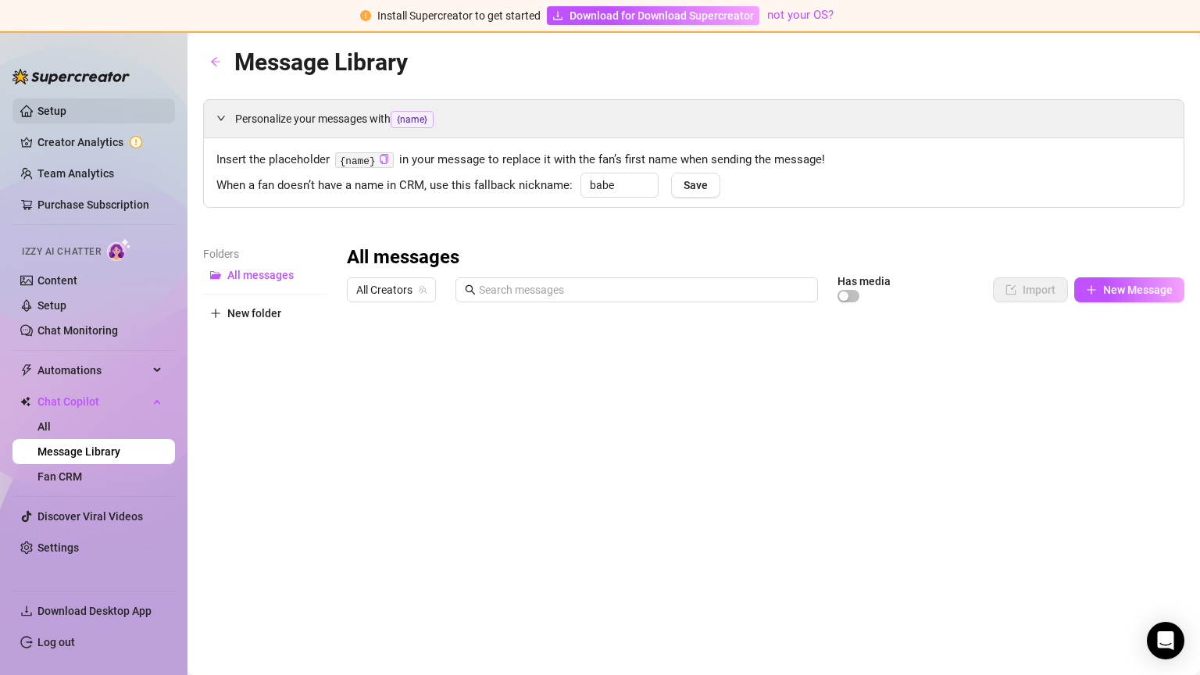
click at [66, 113] on link "Setup" at bounding box center [51, 111] width 29 height 12
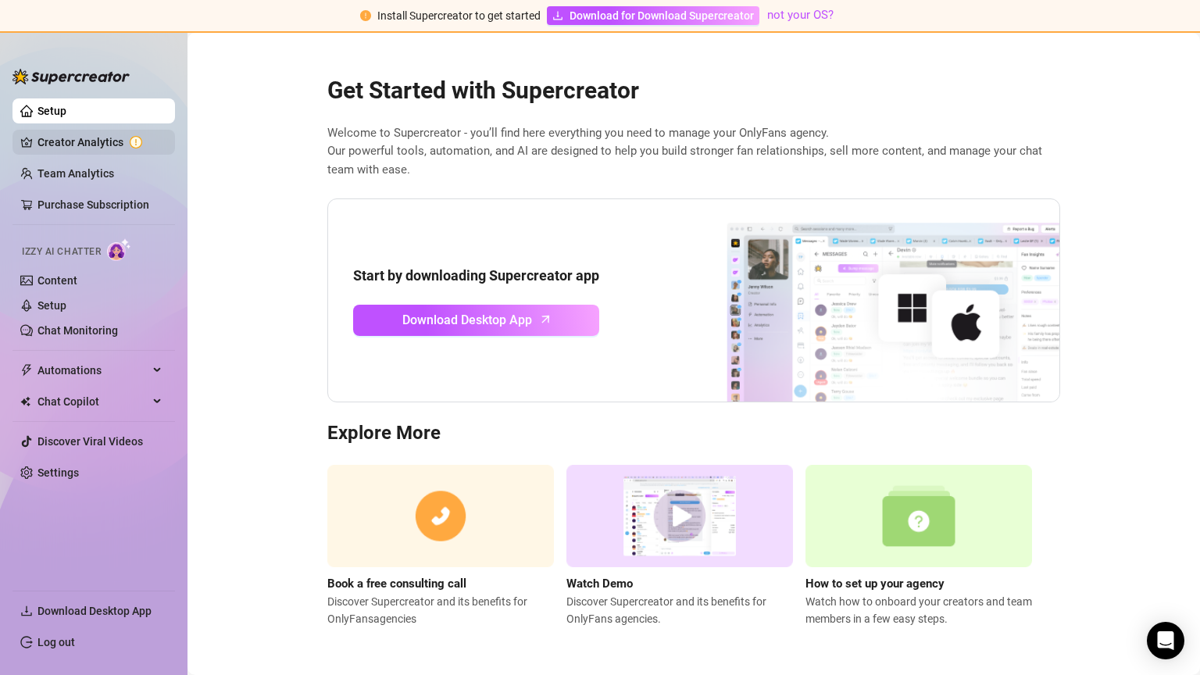
click at [102, 140] on link "Creator Analytics" at bounding box center [99, 142] width 125 height 25
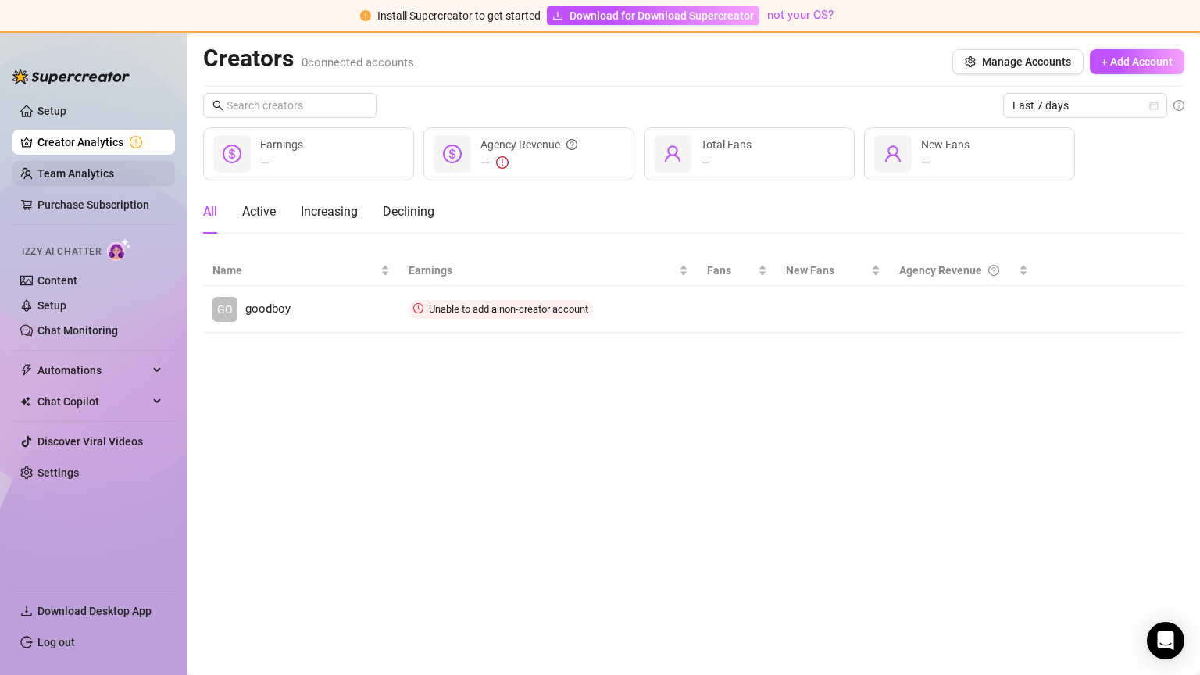
click at [114, 167] on link "Team Analytics" at bounding box center [75, 173] width 77 height 12
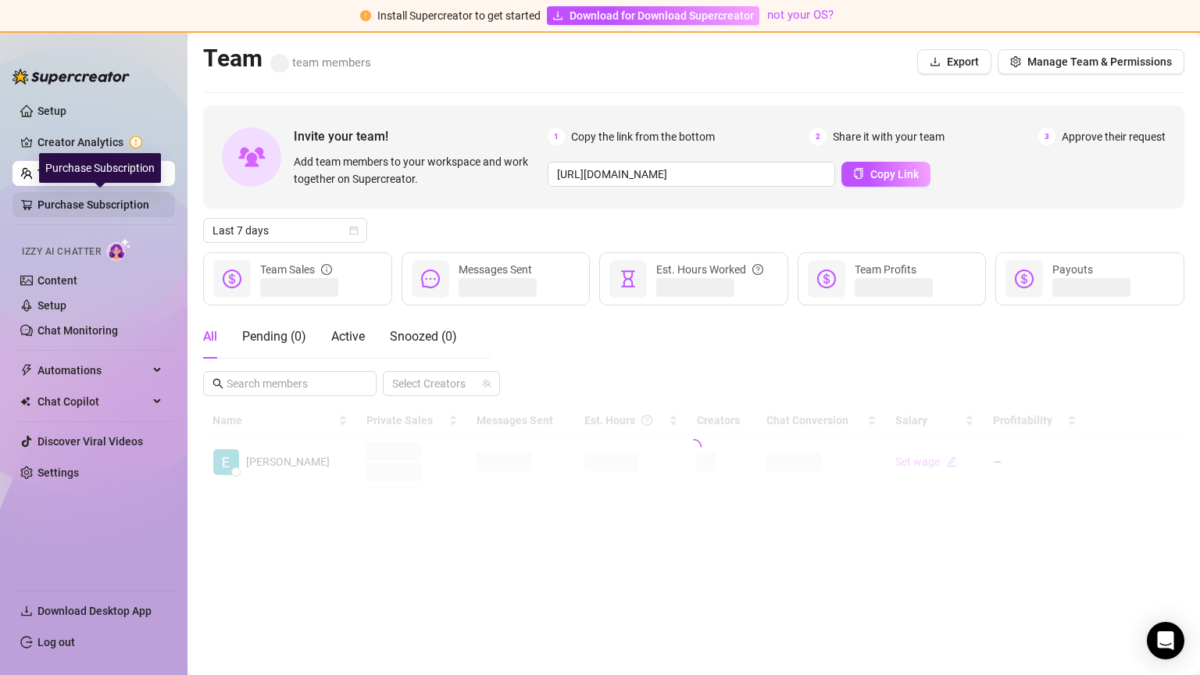
click at [104, 203] on link "Purchase Subscription" at bounding box center [99, 204] width 125 height 25
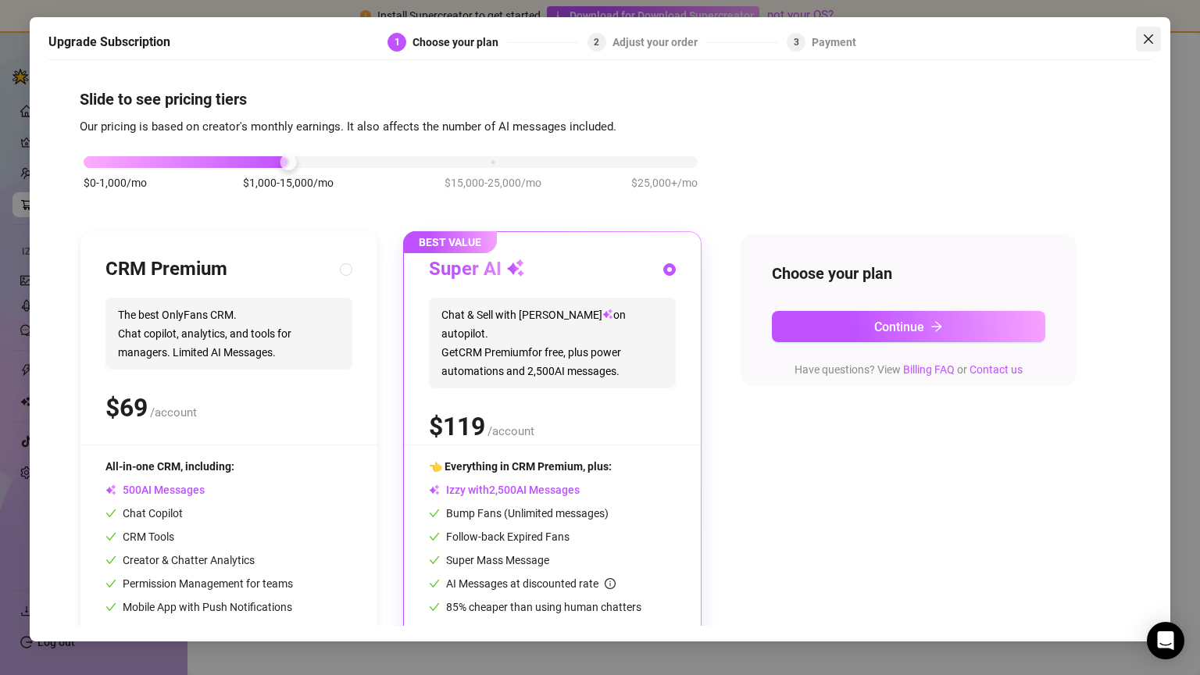
click at [1147, 36] on icon "close" at bounding box center [1148, 39] width 12 height 12
